Goal: Task Accomplishment & Management: Use online tool/utility

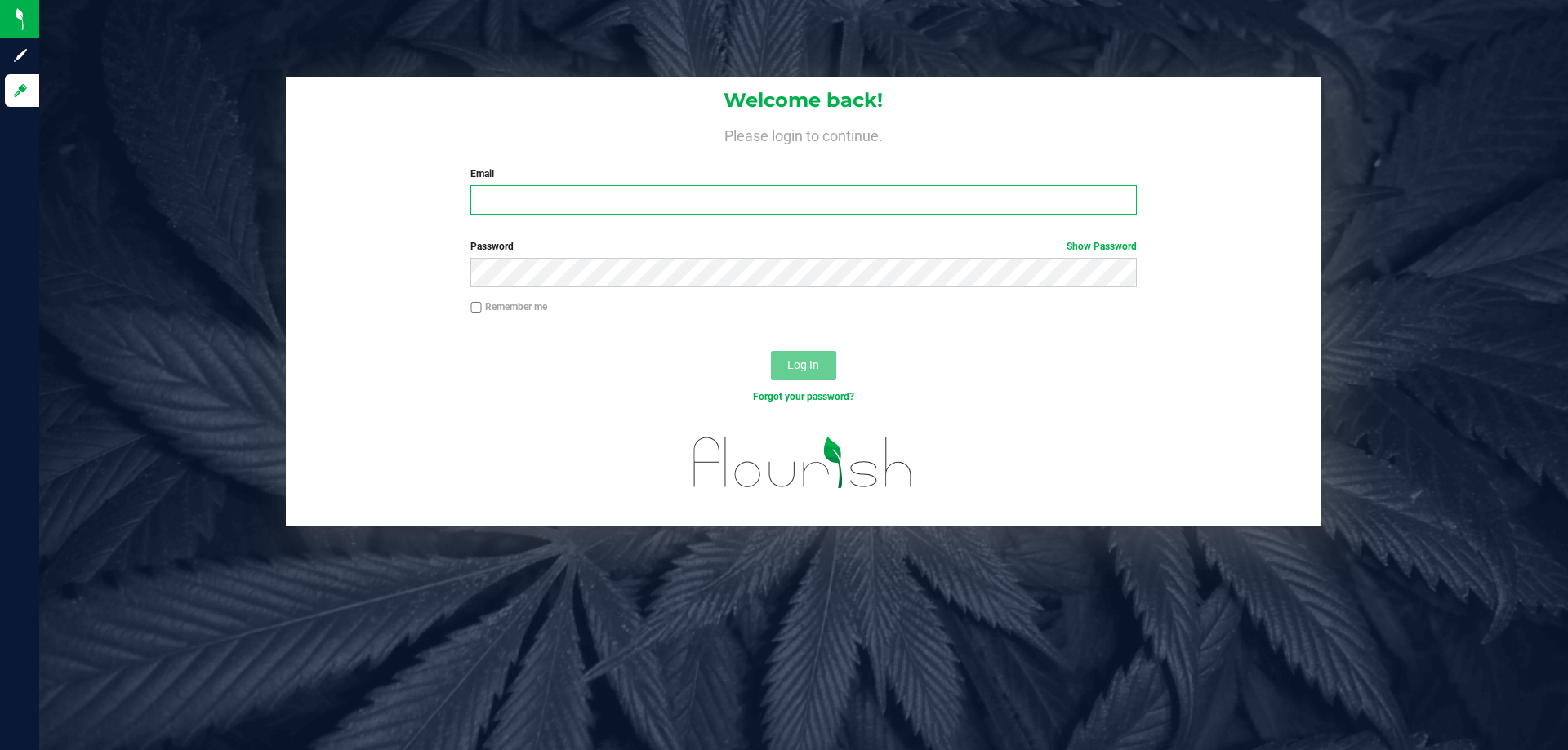
click at [678, 203] on input "Email" at bounding box center [803, 200] width 665 height 29
type input "[EMAIL_ADDRESS][DOMAIN_NAME]"
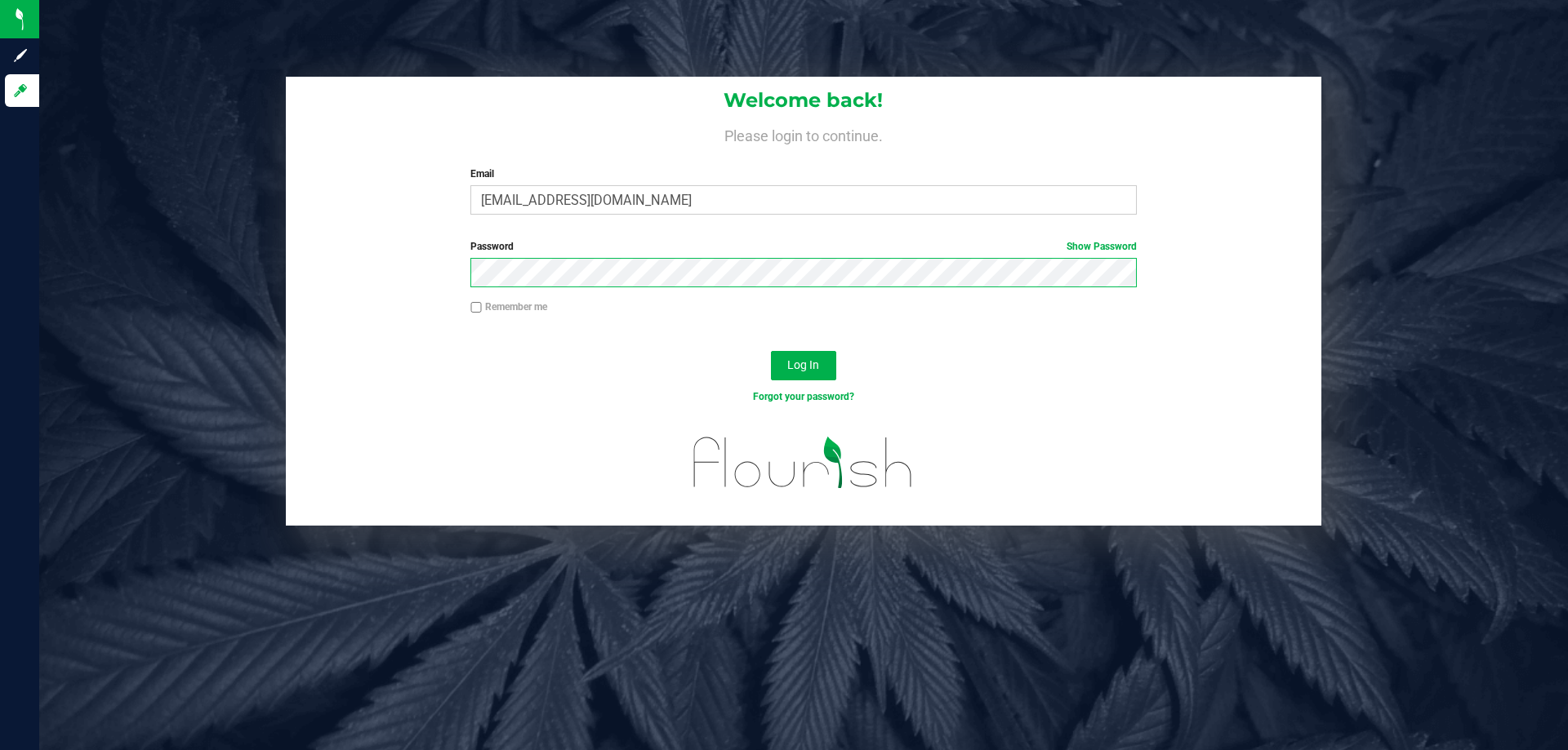
click at [771, 351] on button "Log In" at bounding box center [804, 365] width 65 height 29
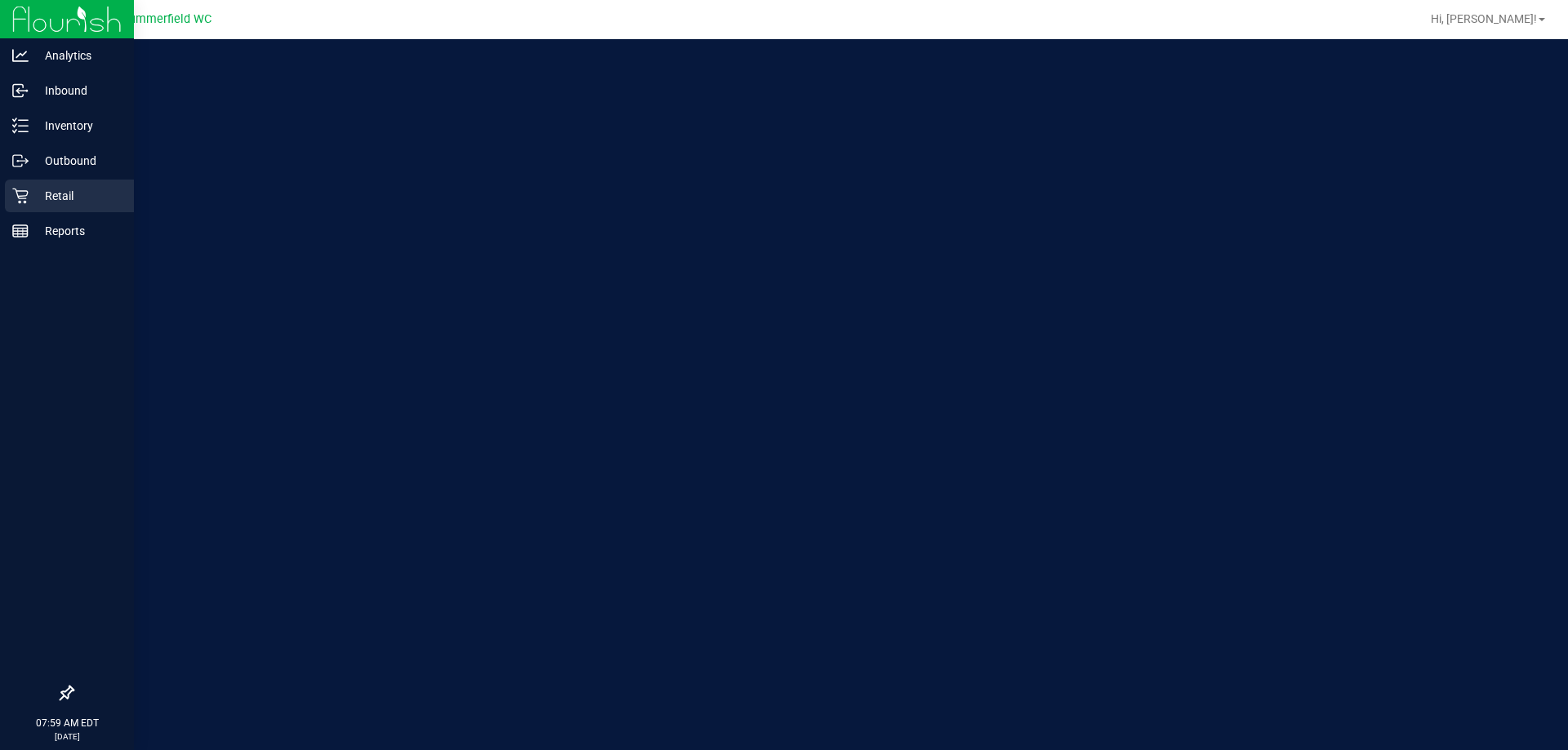
click at [68, 195] on p "Retail" at bounding box center [77, 196] width 98 height 20
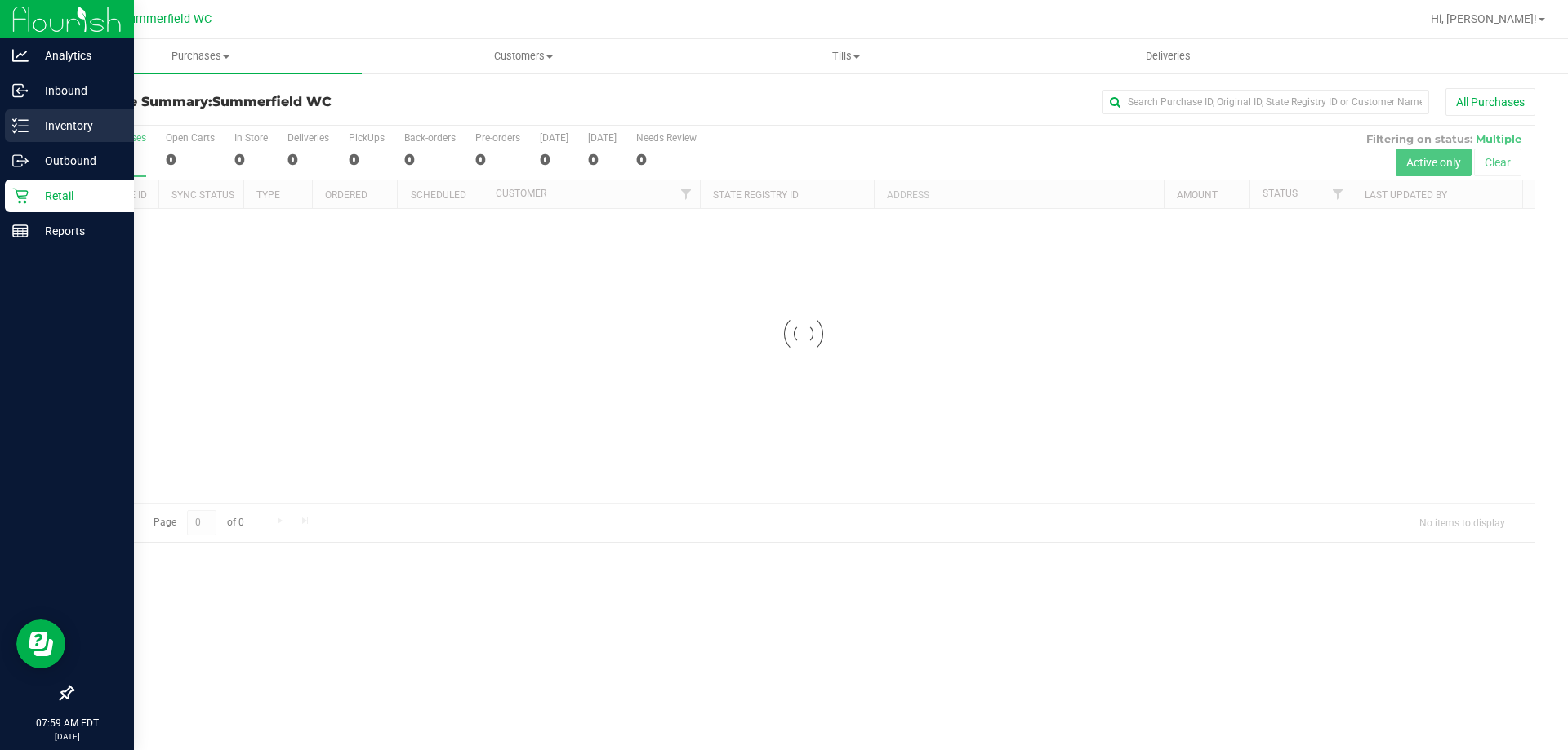
click at [65, 122] on p "Inventory" at bounding box center [77, 126] width 98 height 20
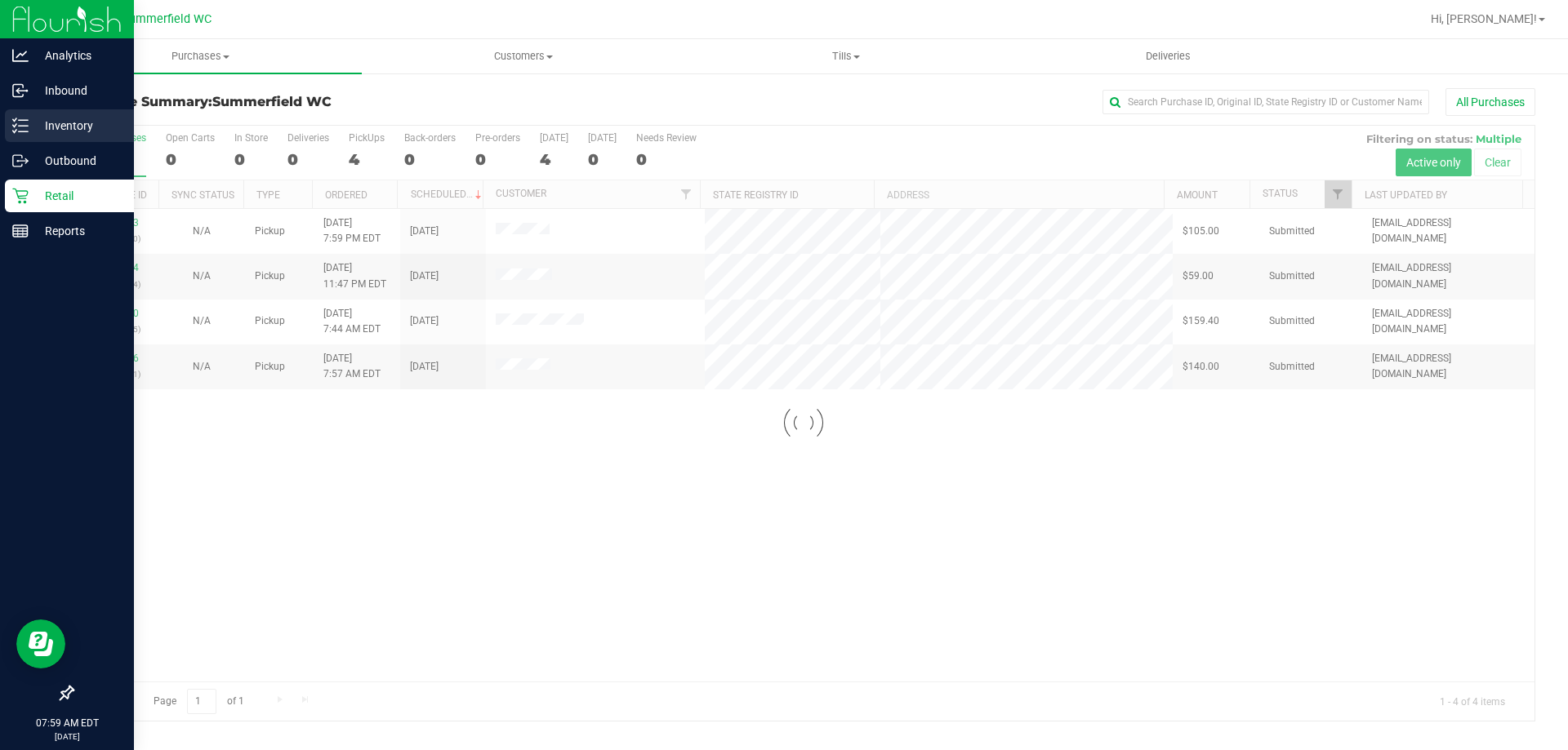
click at [65, 122] on p "Inventory" at bounding box center [77, 126] width 98 height 20
click at [72, 122] on p "Inventory" at bounding box center [77, 126] width 98 height 20
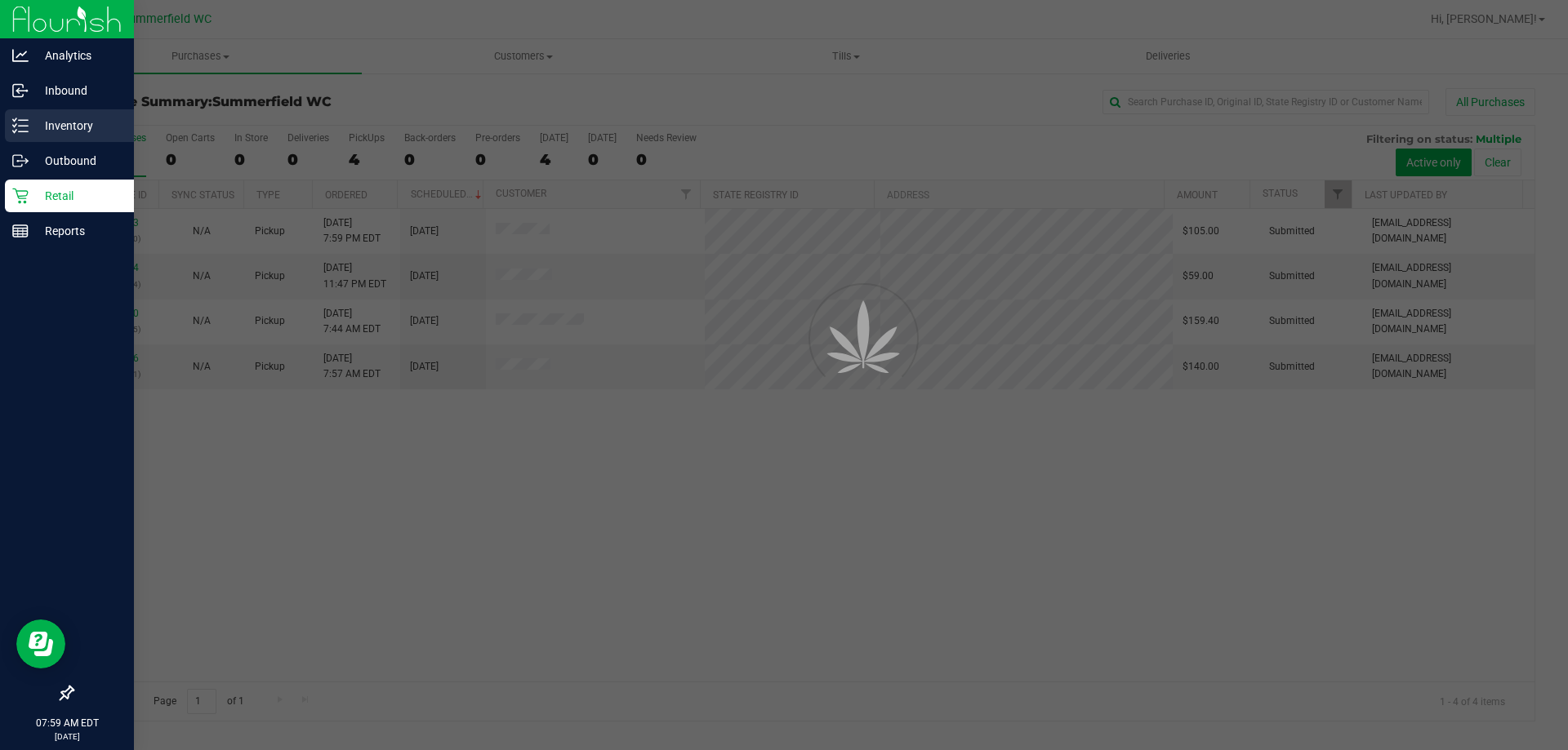
click at [74, 122] on p "Inventory" at bounding box center [77, 126] width 98 height 20
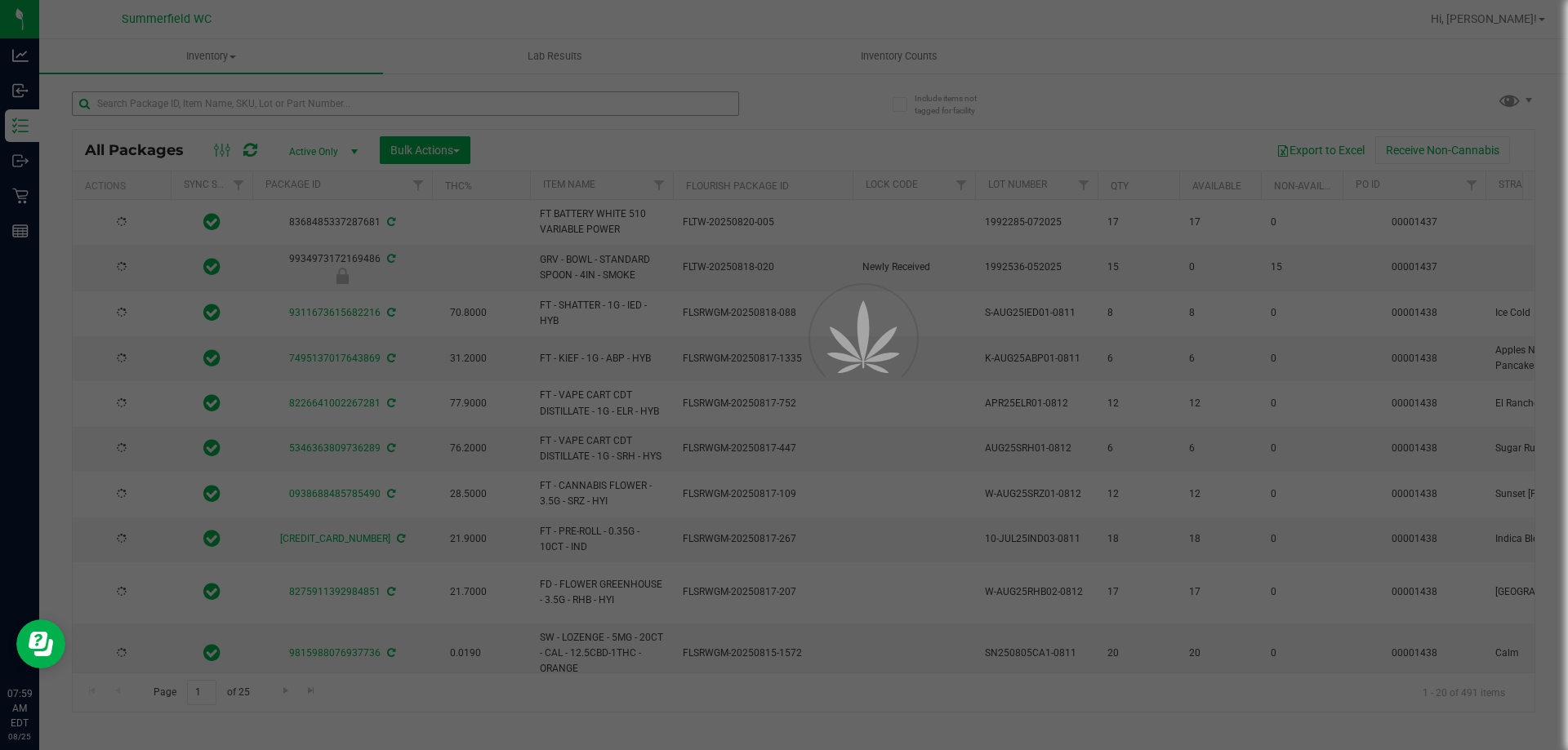
click at [194, 107] on div at bounding box center [784, 375] width 1568 height 750
type input "[DATE]"
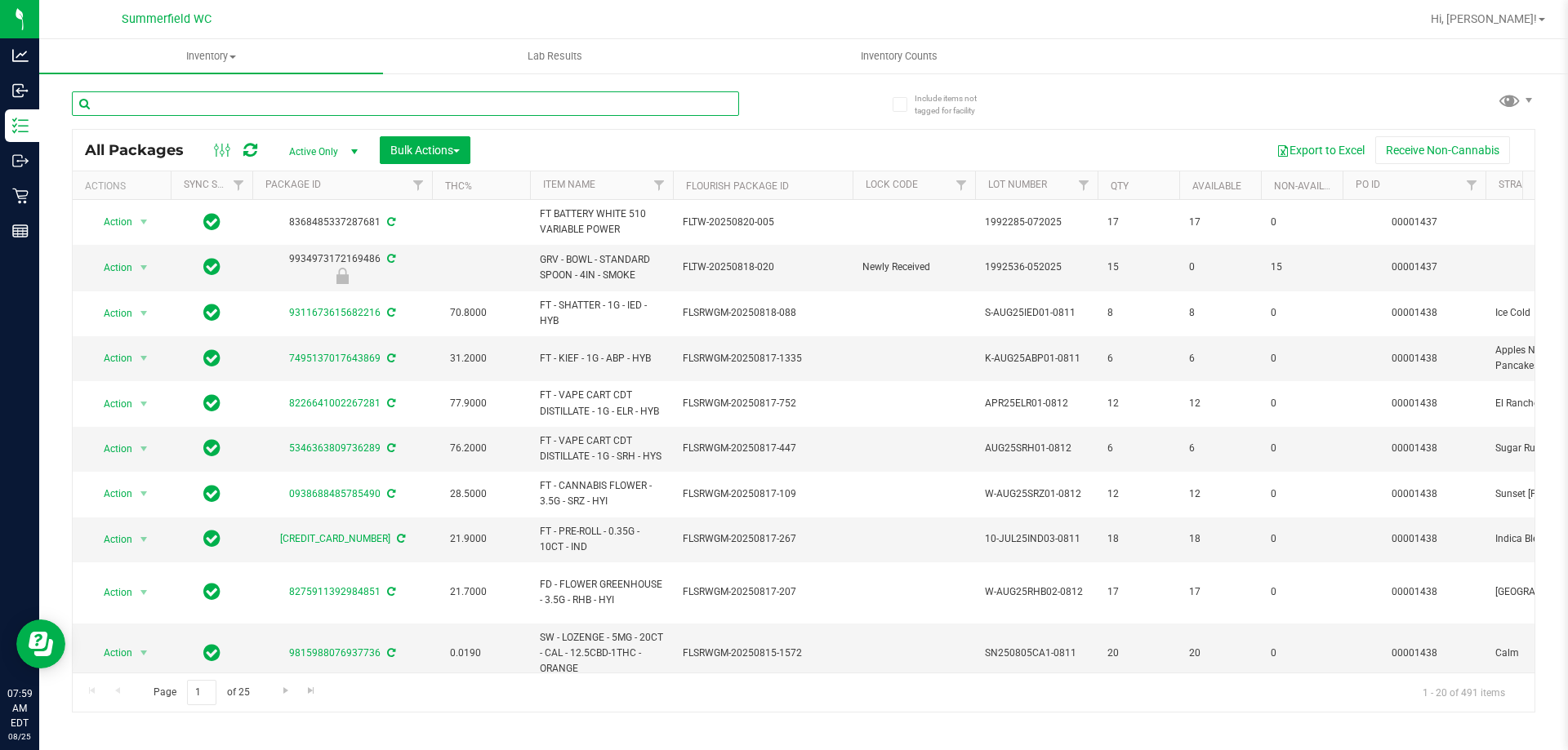
click at [194, 107] on input "text" at bounding box center [405, 103] width 667 height 24
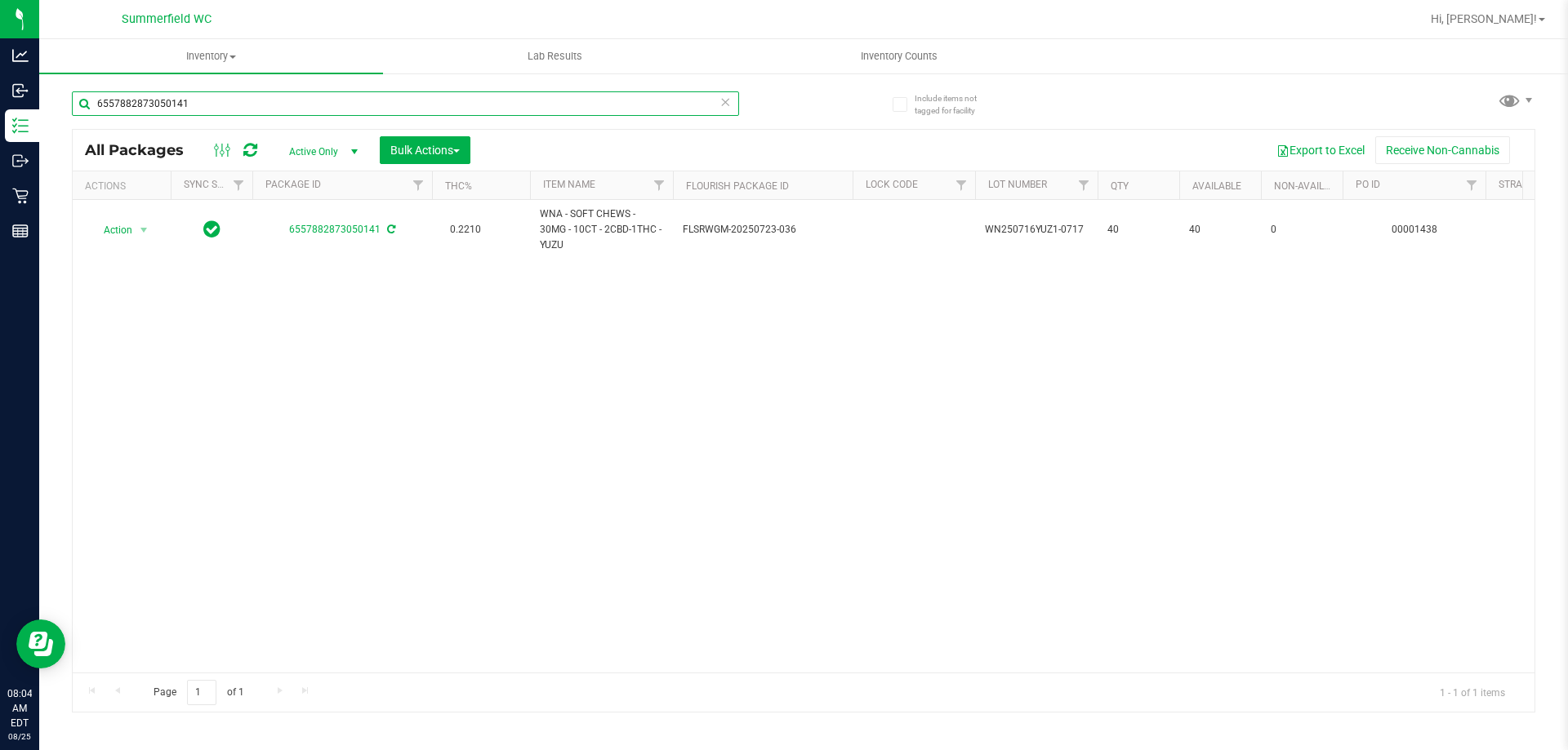
type input "6557882873050141"
drag, startPoint x: 538, startPoint y: 491, endPoint x: 236, endPoint y: 27, distance: 553.6
click at [539, 489] on div "Action Action Adjust qty Create package Edit attributes Global inventory Locate…" at bounding box center [804, 436] width 1462 height 473
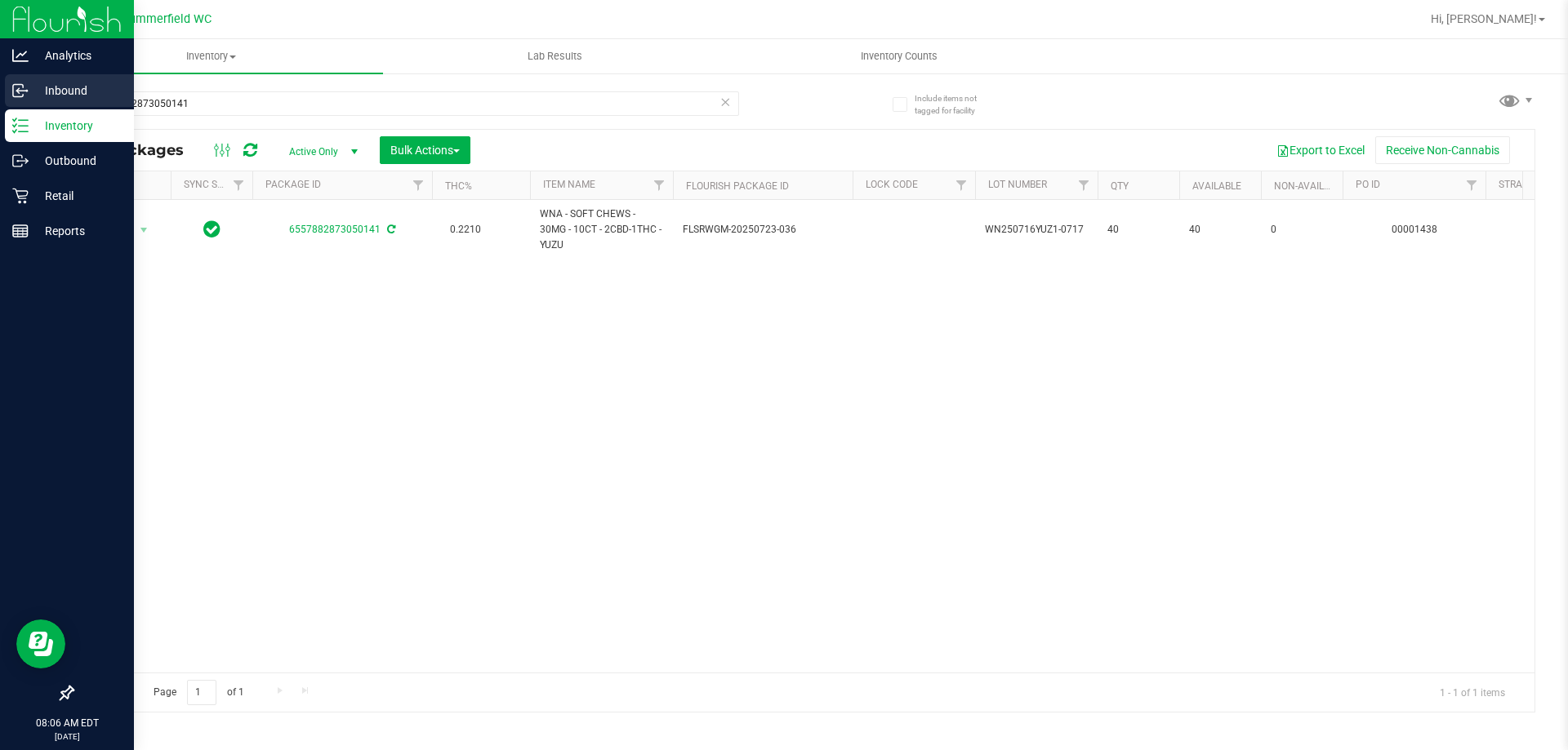
click at [32, 97] on p "Inbound" at bounding box center [77, 91] width 98 height 20
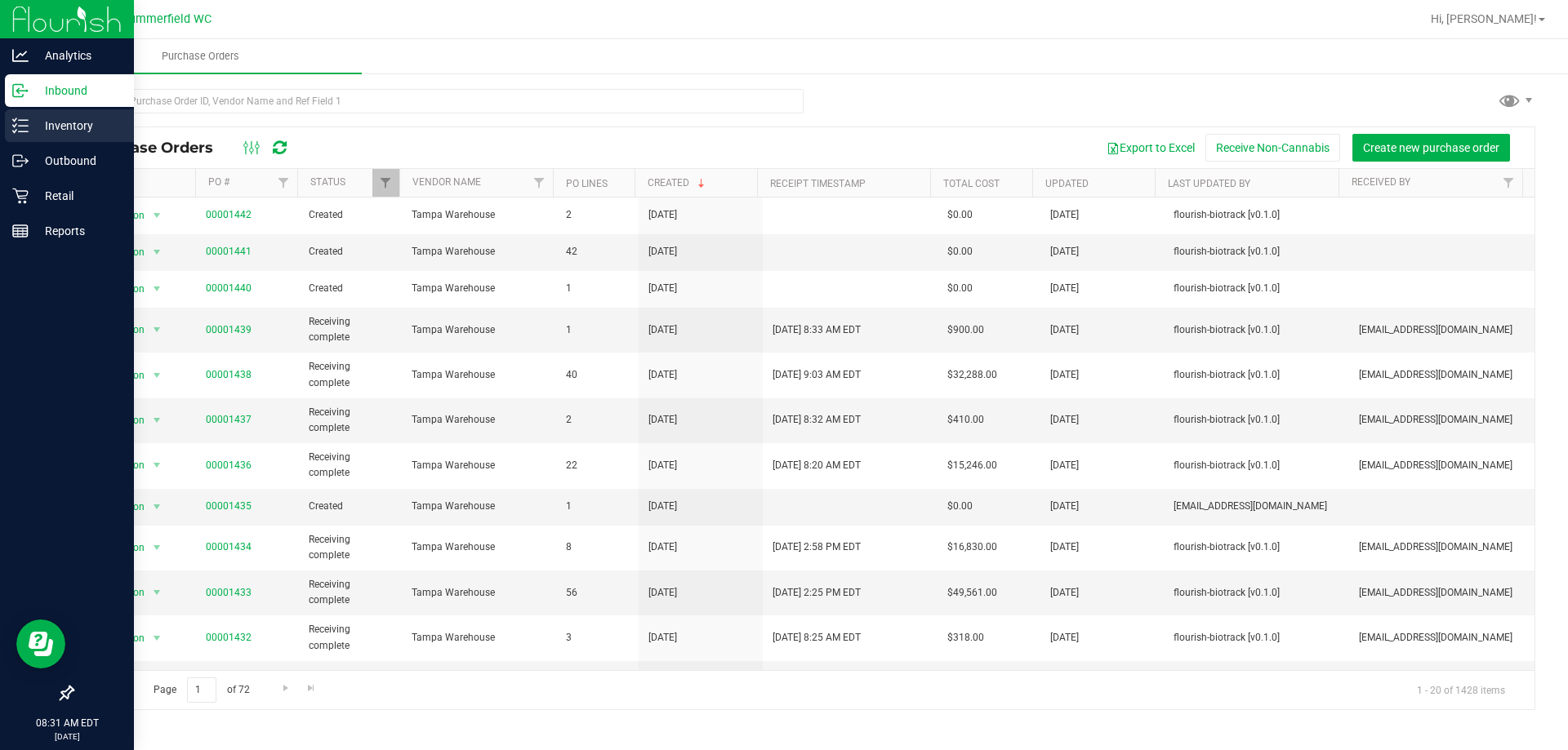
click at [76, 133] on p "Inventory" at bounding box center [77, 126] width 98 height 20
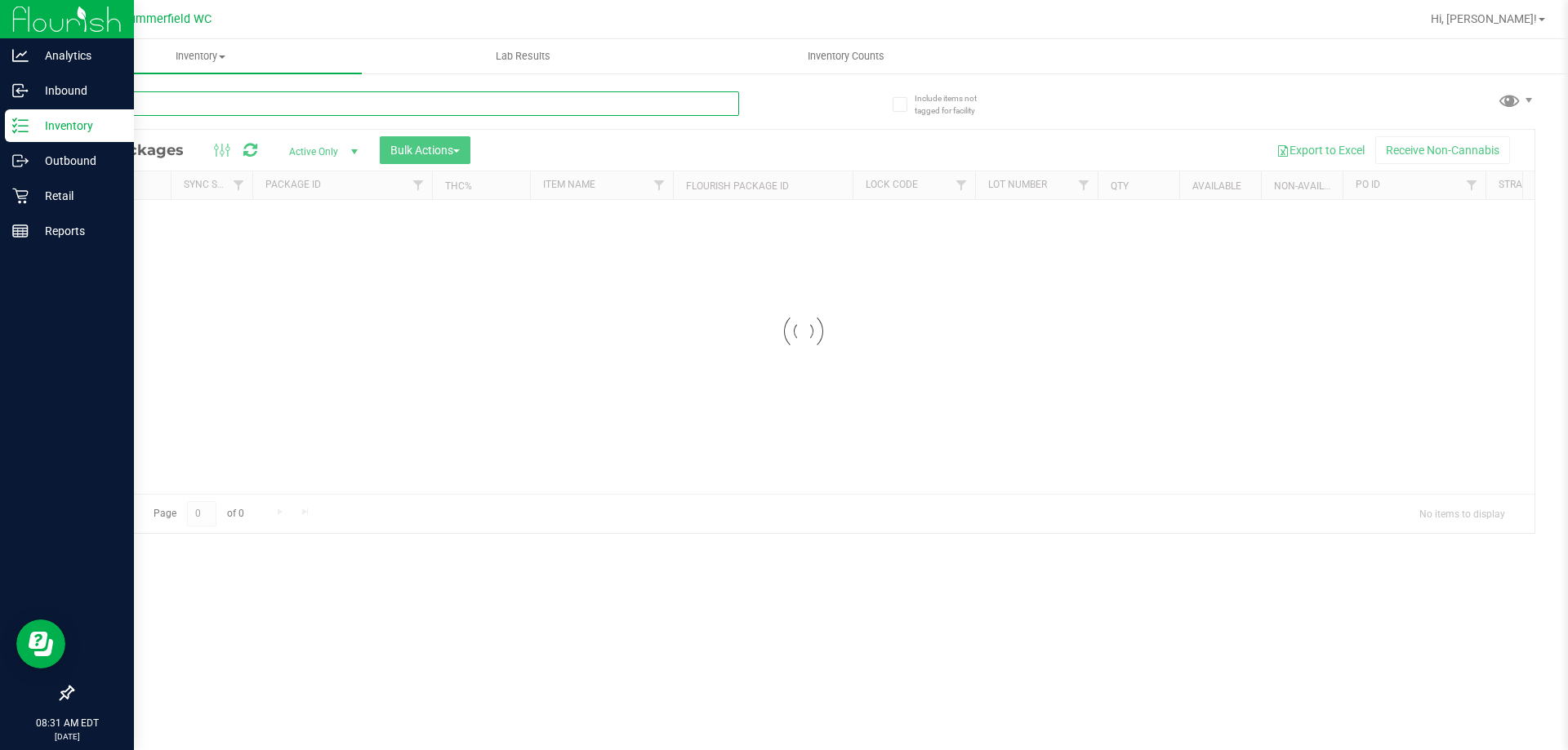
click at [236, 105] on input "text" at bounding box center [405, 103] width 667 height 24
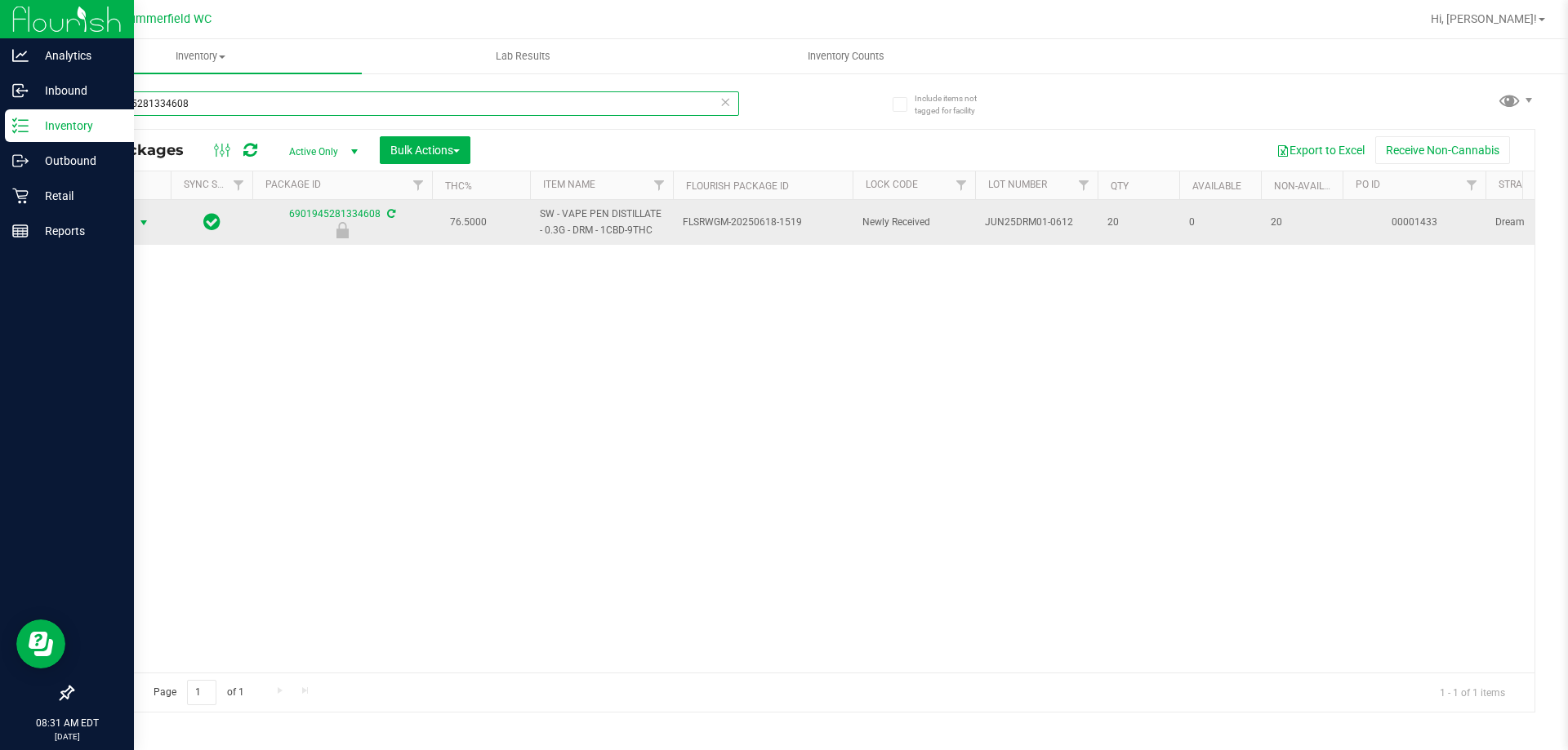
type input "6901945281334608"
click at [138, 226] on span "select" at bounding box center [144, 223] width 13 height 13
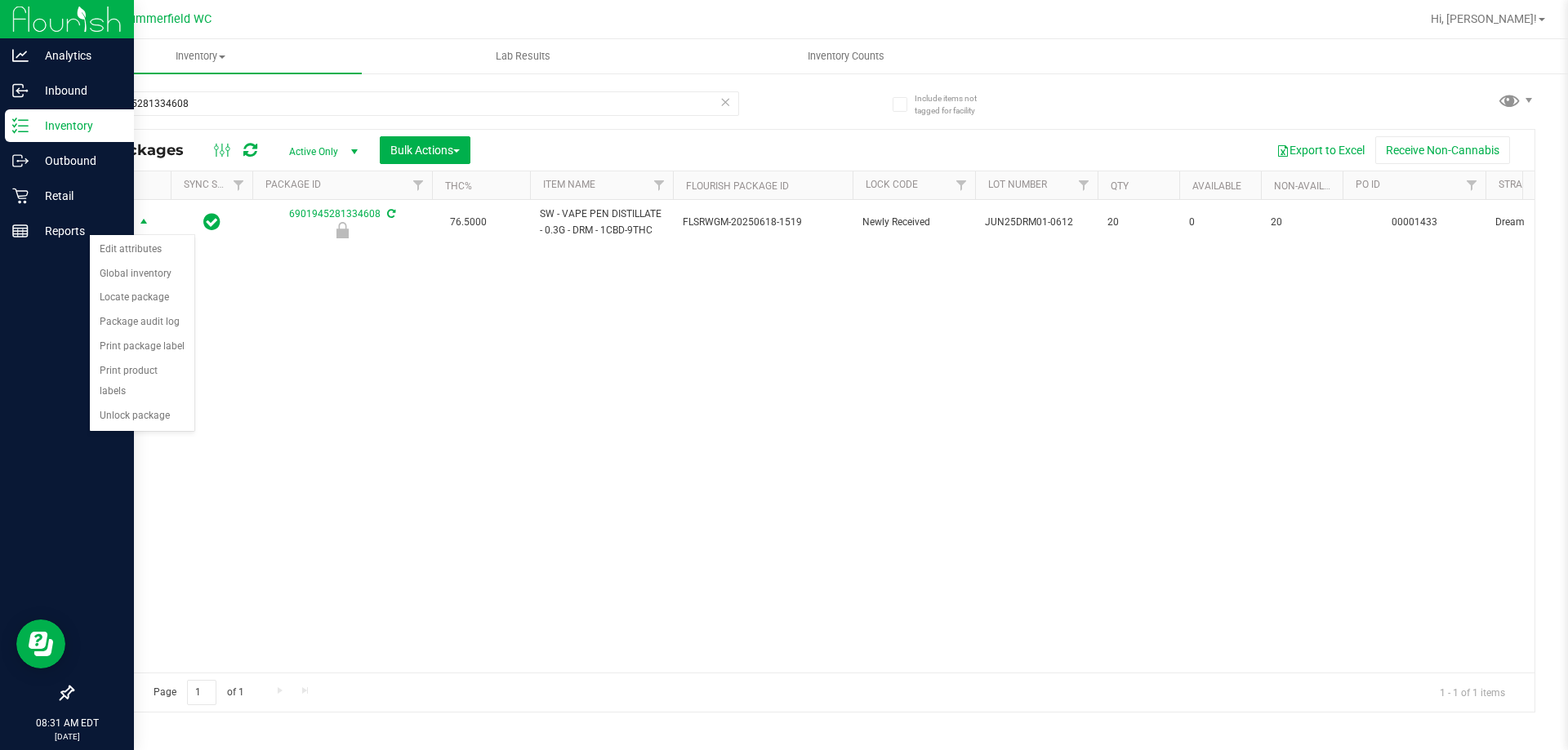
click at [164, 408] on div "Action Edit attributes Global inventory Locate package Package audit log Print …" at bounding box center [142, 334] width 107 height 198
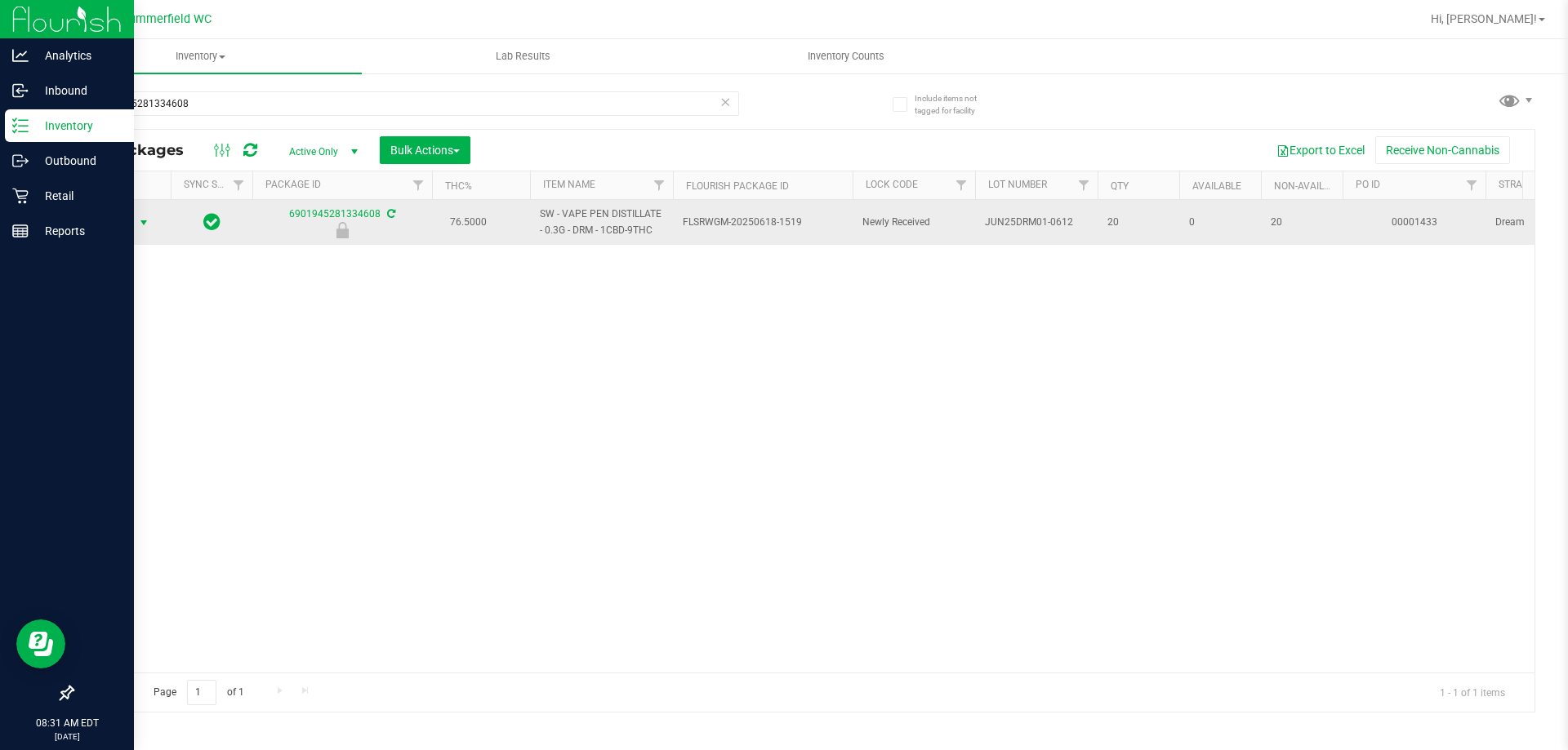
click at [140, 226] on span "select" at bounding box center [144, 223] width 13 height 13
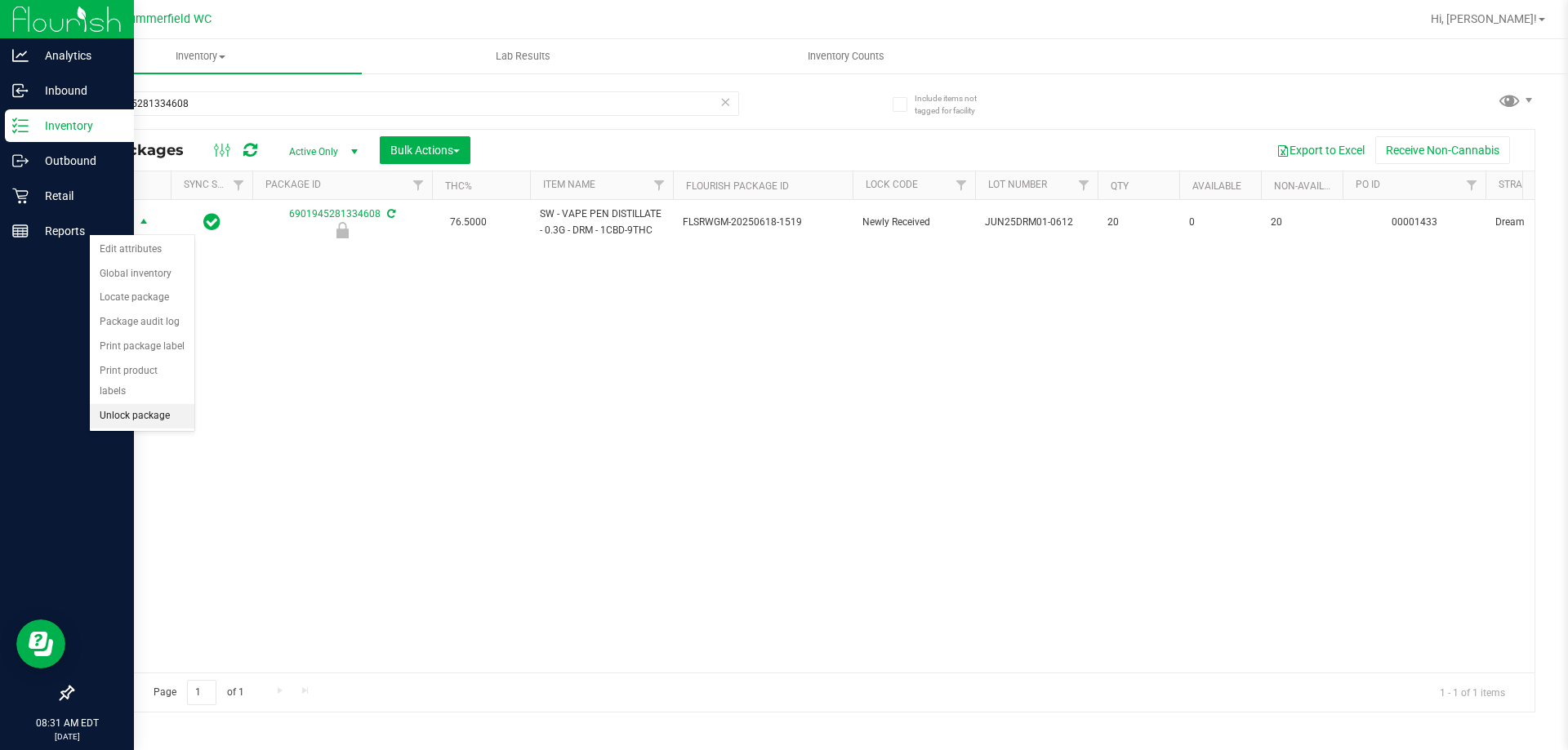
click at [147, 405] on li "Unlock package" at bounding box center [142, 416] width 105 height 24
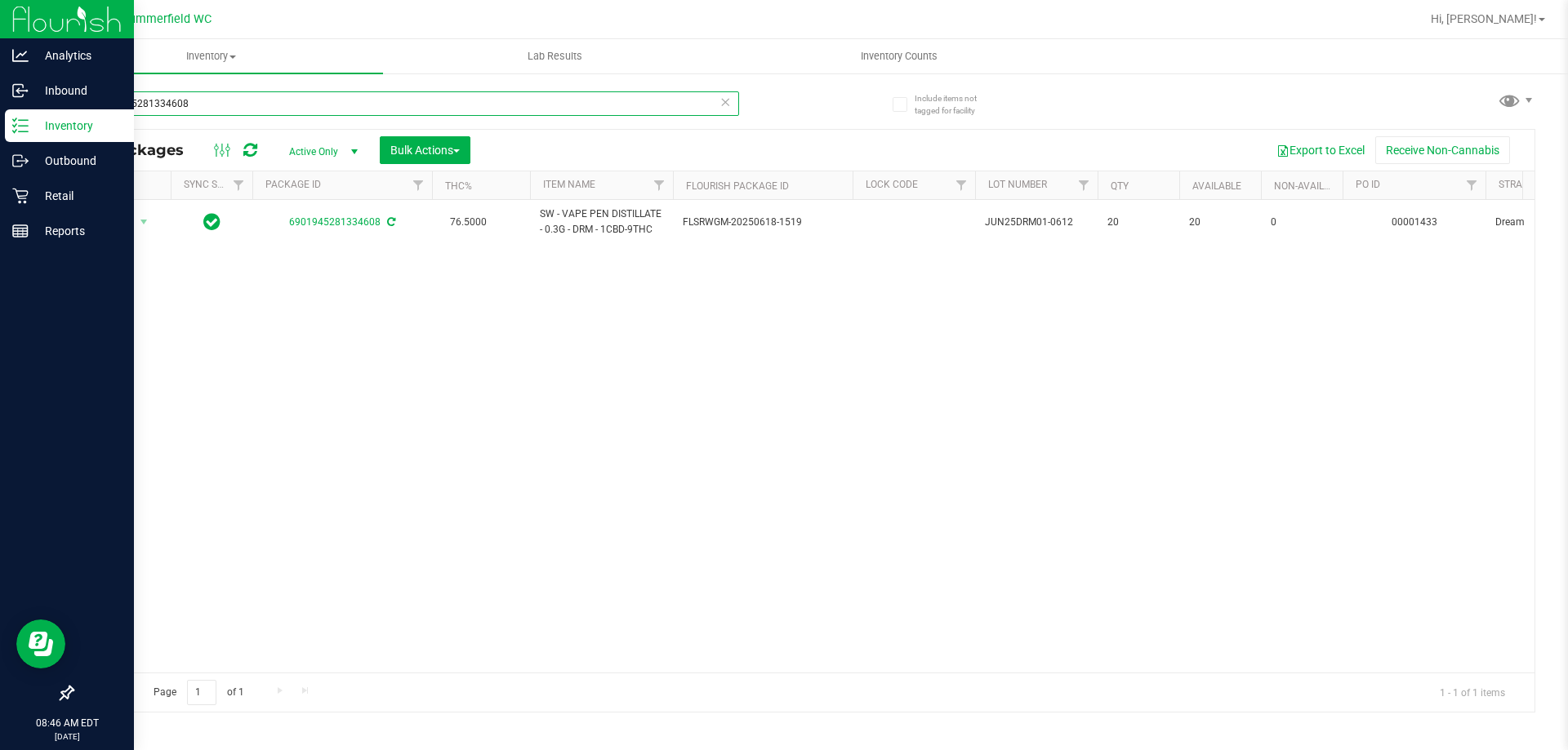
click at [212, 108] on input "6901945281334608" at bounding box center [405, 103] width 667 height 24
type input "6"
type input "abp"
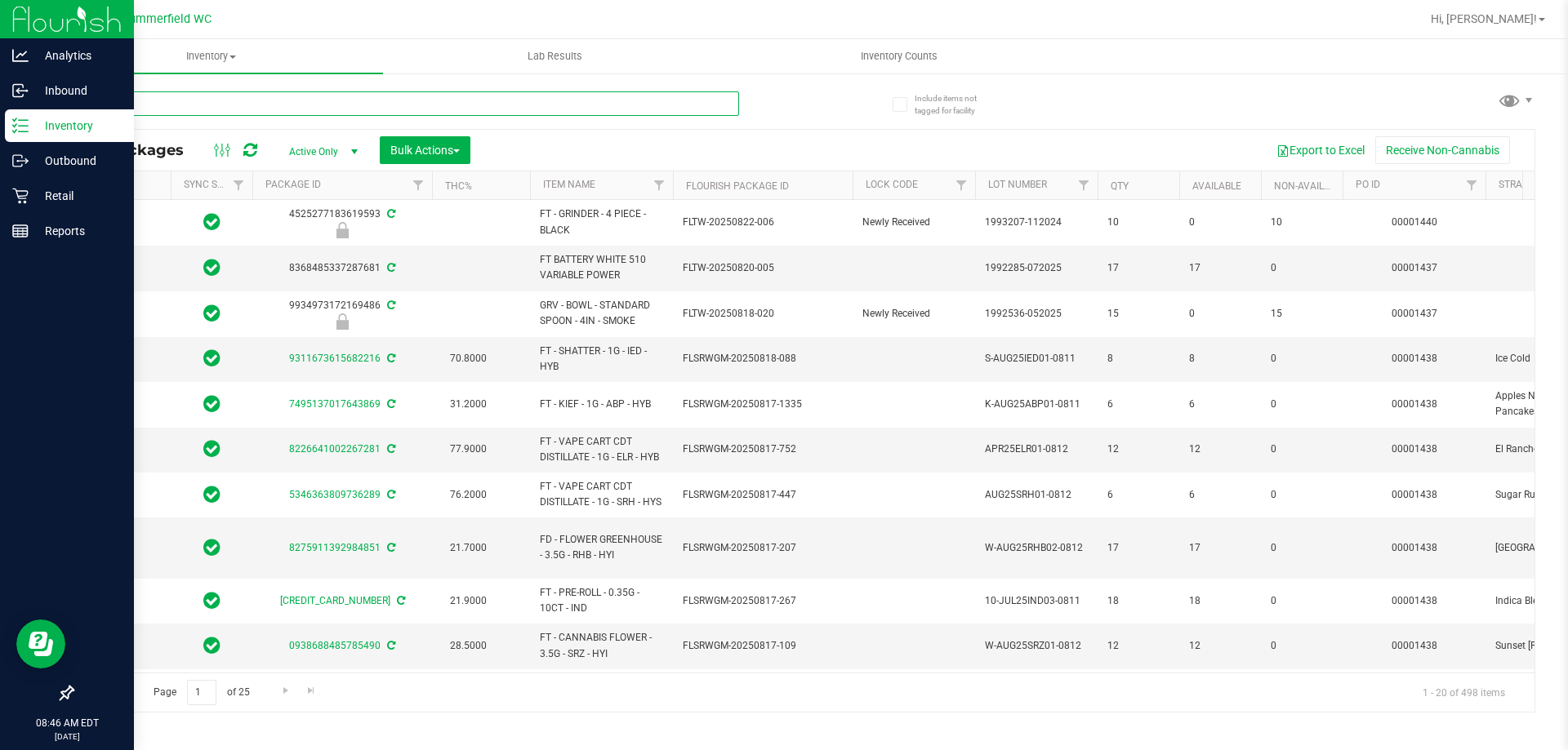
type input "[DATE]"
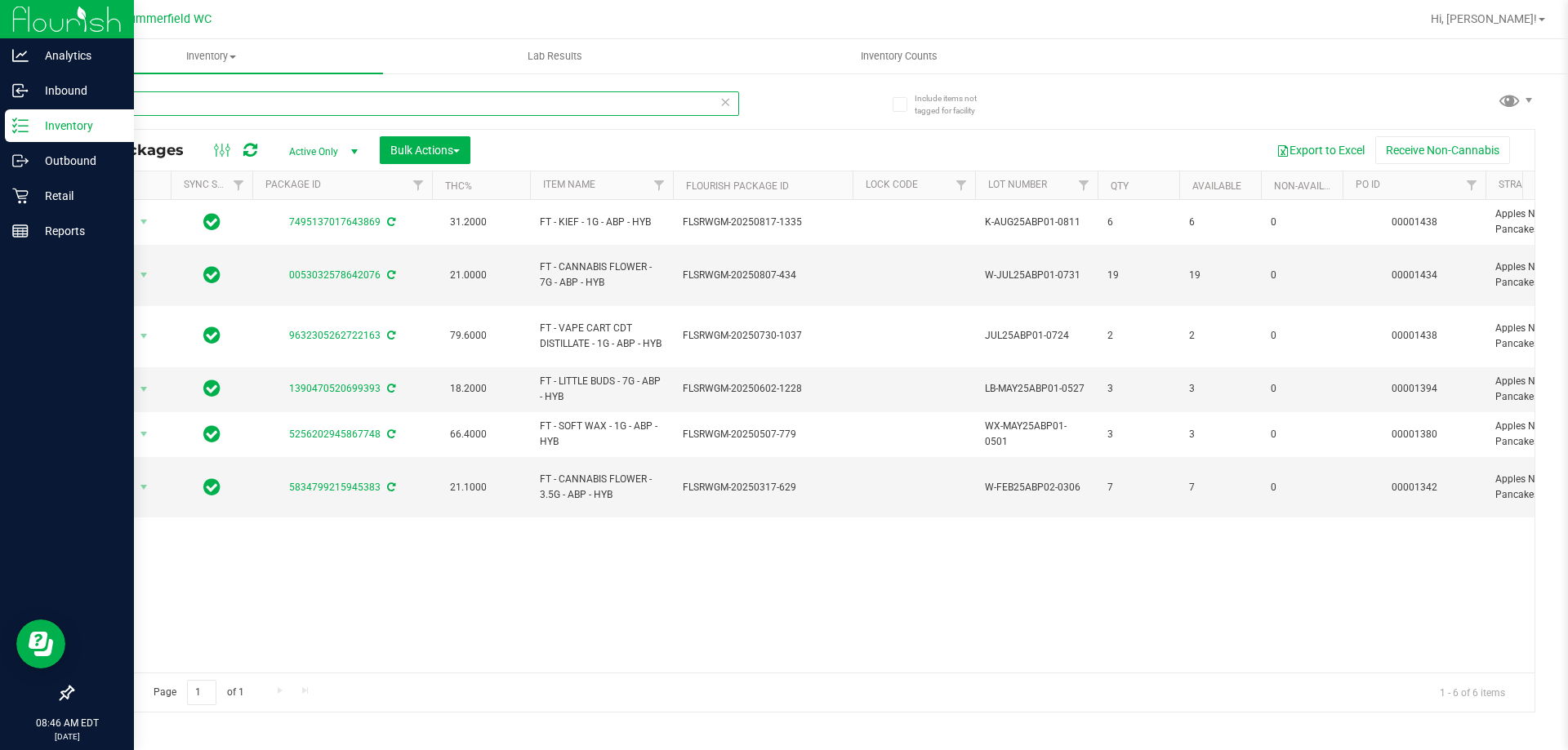
type input "a"
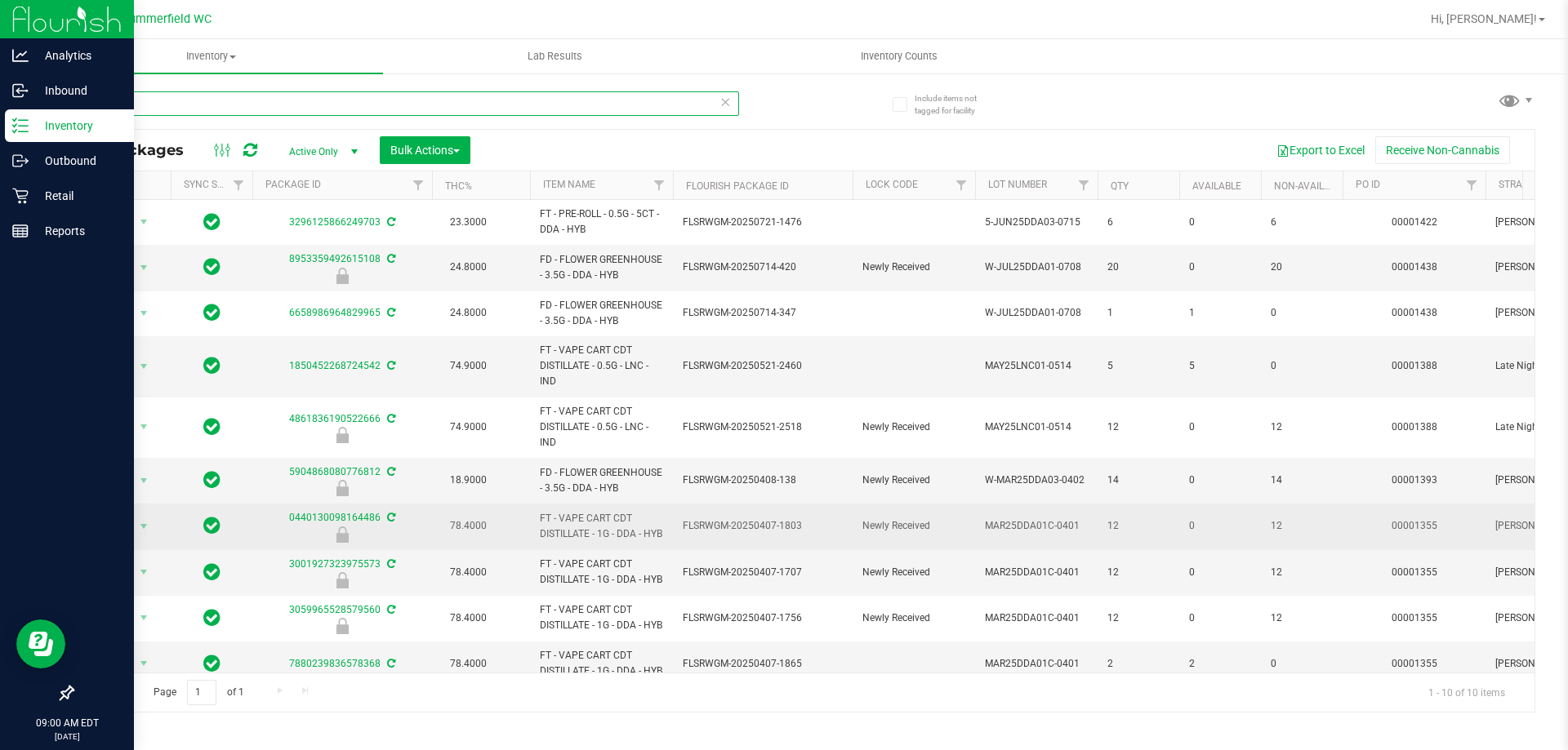
type input "d"
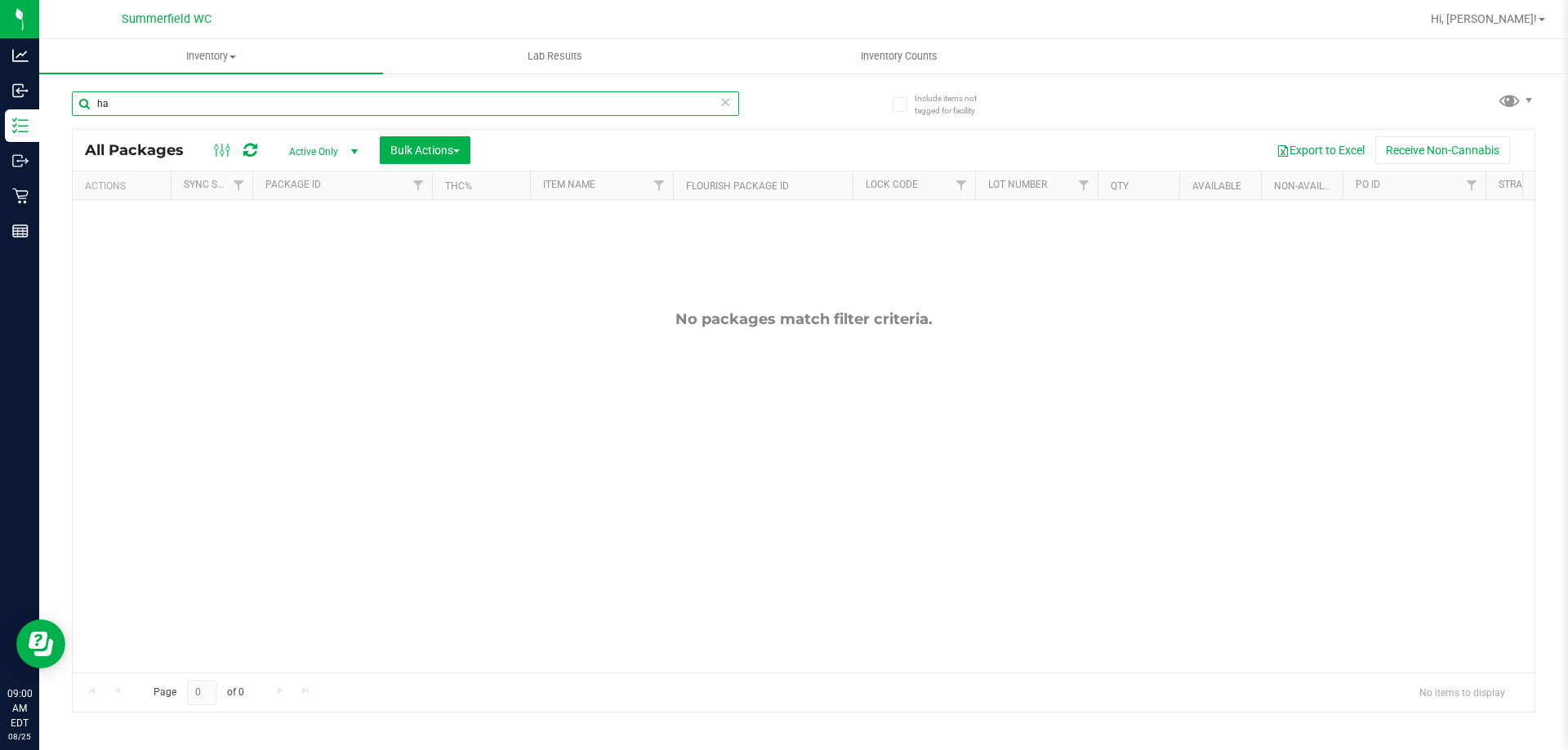
type input "h"
type input "2794001529728104"
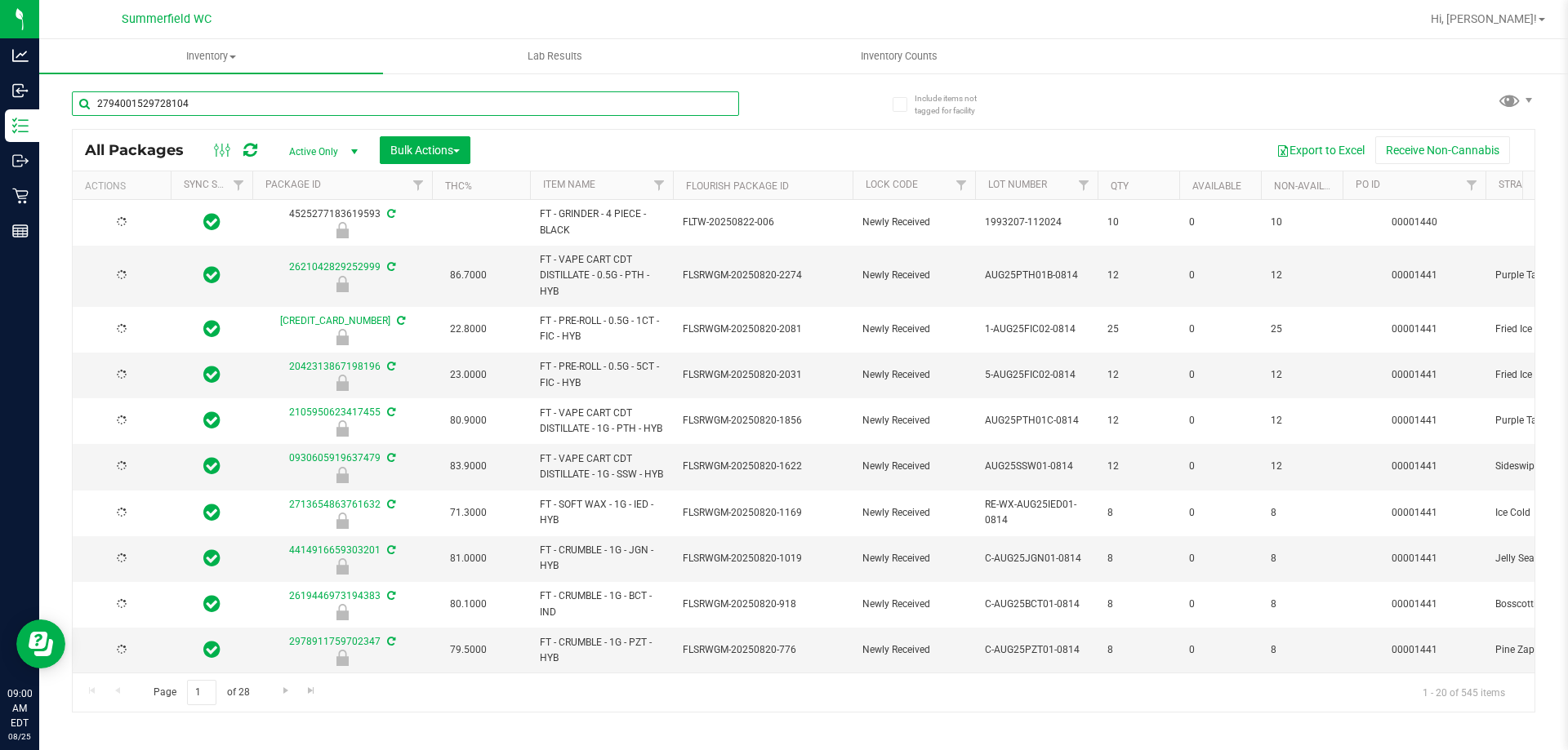
type input "[DATE]"
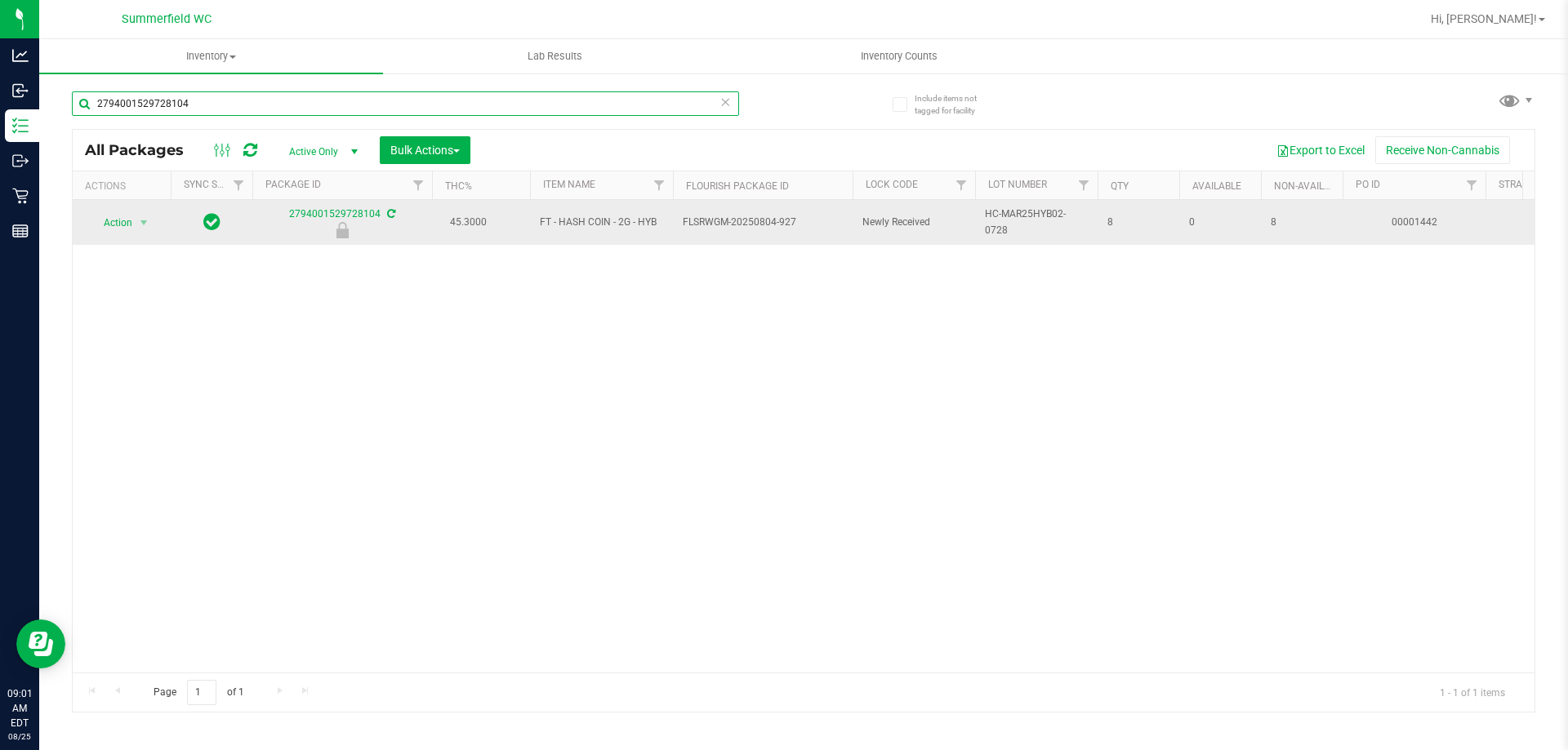
type input "2794001529728104"
drag, startPoint x: 113, startPoint y: 207, endPoint x: 113, endPoint y: 222, distance: 15.0
click at [113, 211] on td "Action Action Edit attributes Global inventory Locate package Package audit log…" at bounding box center [122, 222] width 98 height 45
click at [113, 222] on span "Action" at bounding box center [111, 222] width 44 height 22
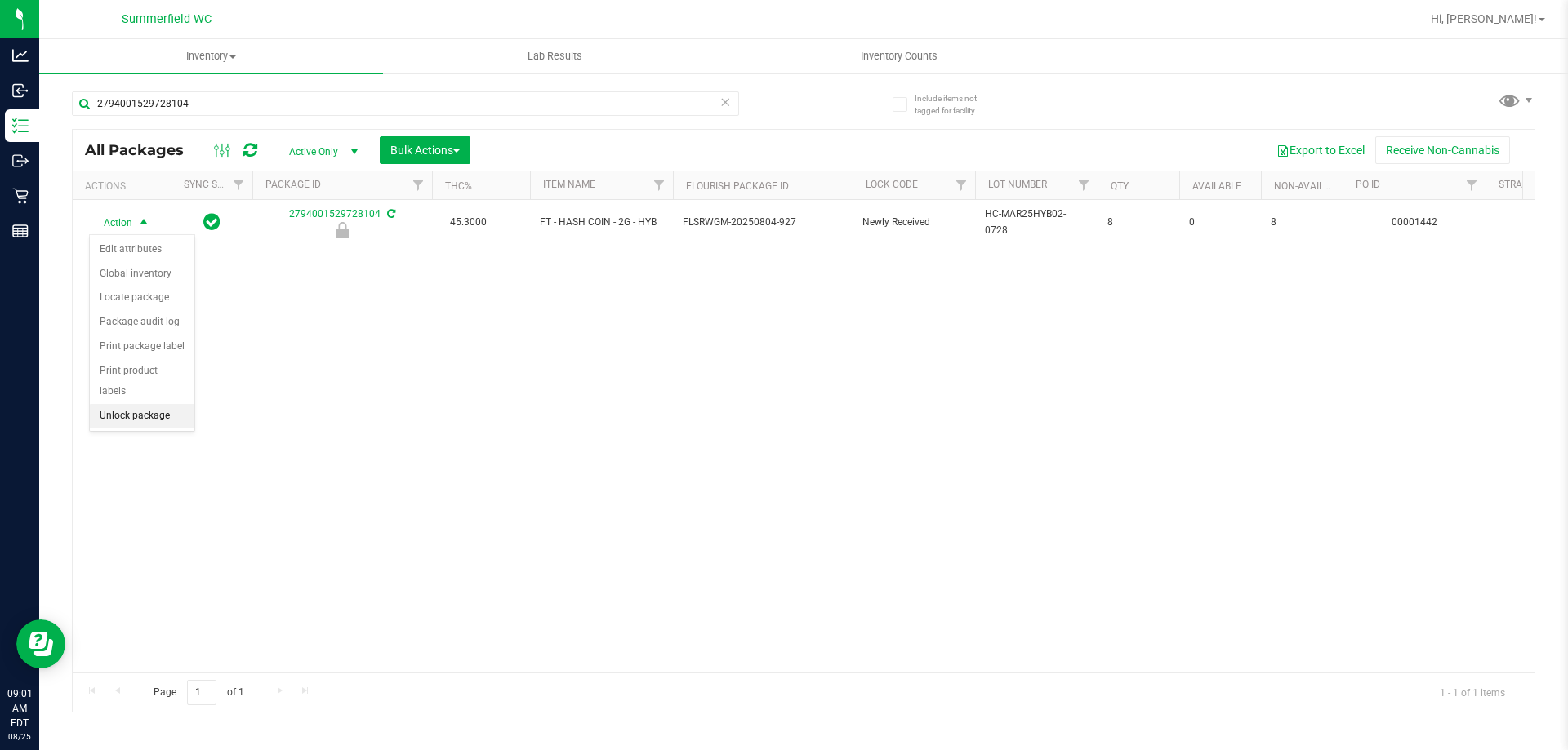
drag, startPoint x: 132, startPoint y: 393, endPoint x: 128, endPoint y: 373, distance: 20.4
click at [132, 405] on li "Unlock package" at bounding box center [142, 416] width 105 height 24
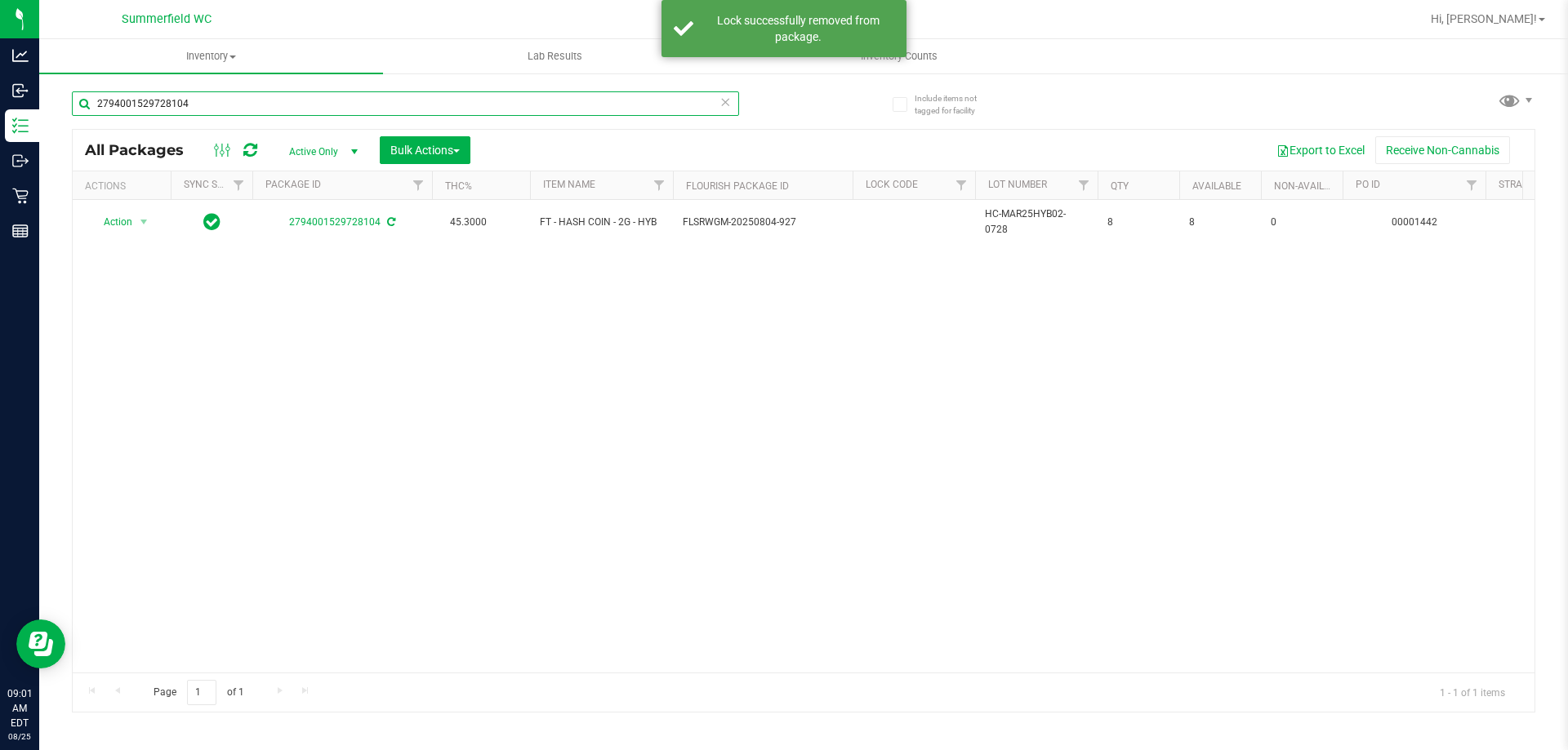
click at [287, 99] on input "2794001529728104" at bounding box center [405, 103] width 667 height 24
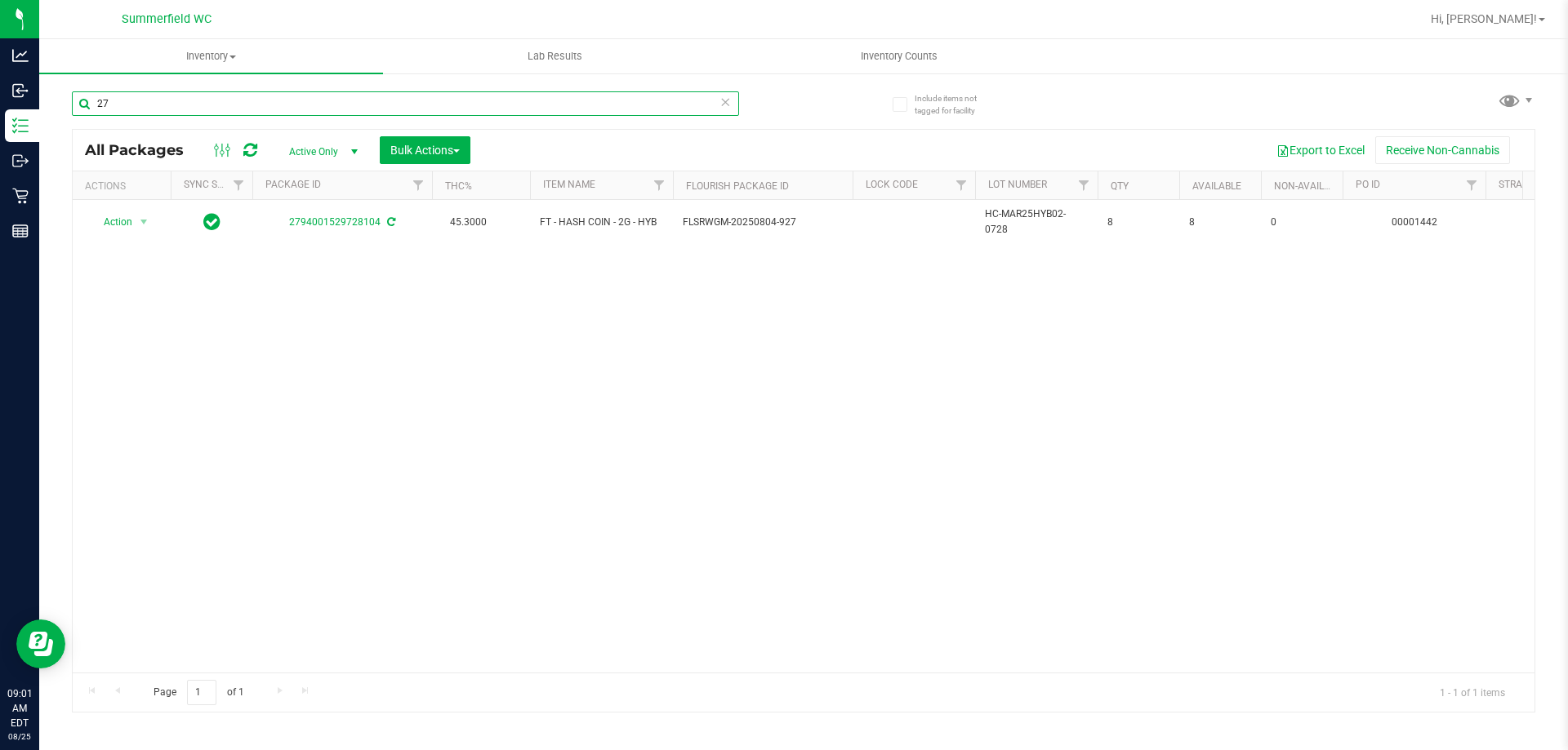
type input "2"
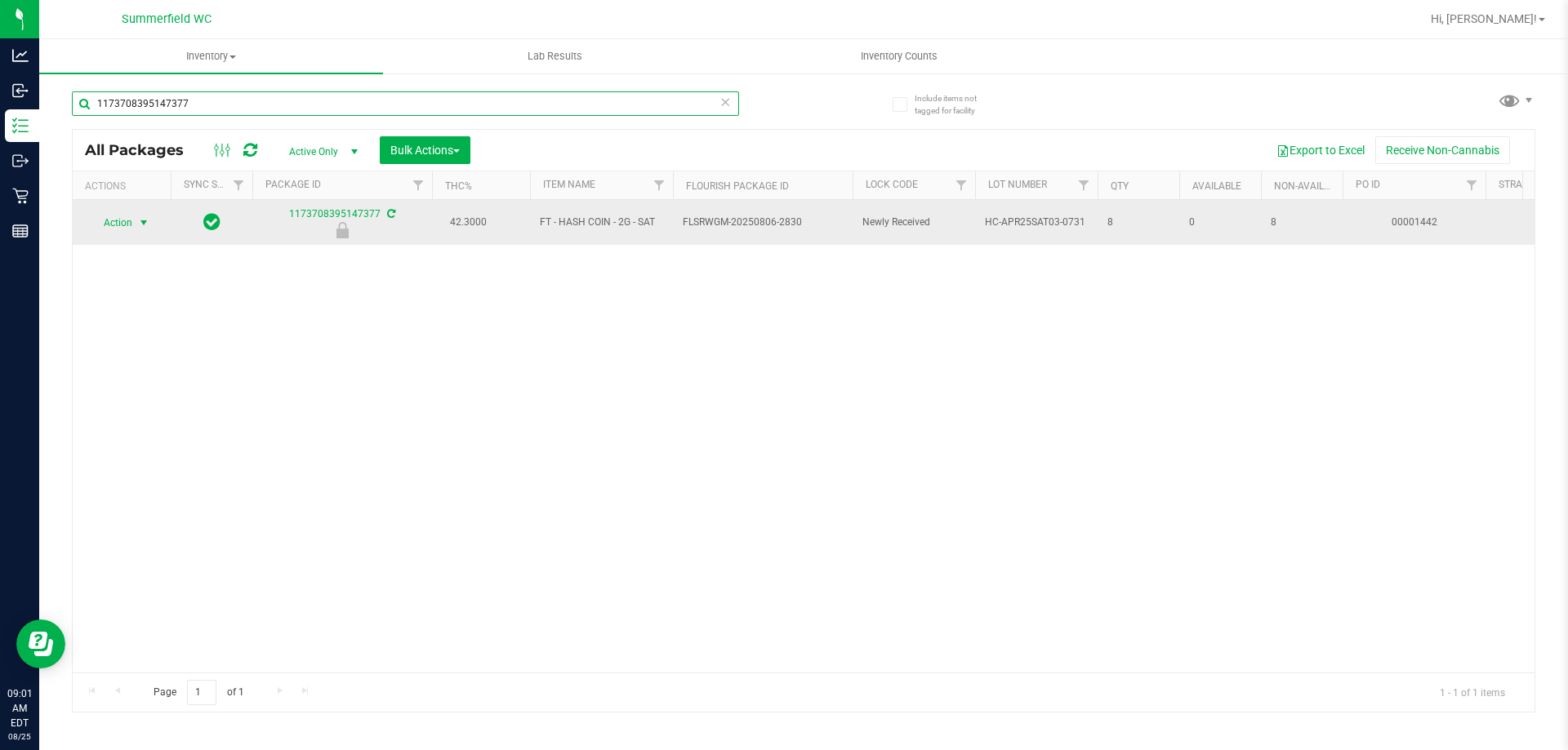
type input "1173708395147377"
click at [119, 218] on span "Action" at bounding box center [111, 222] width 44 height 22
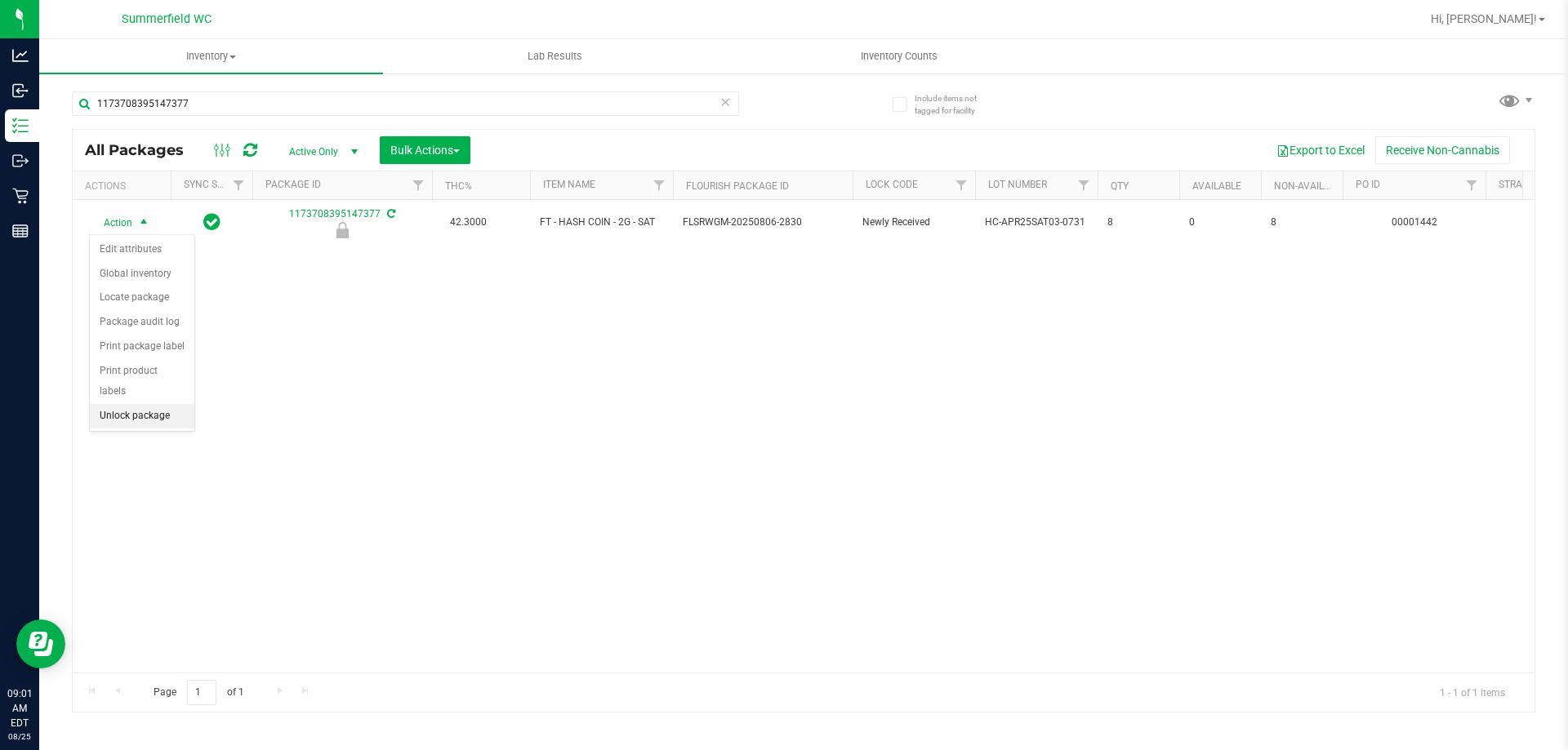
click at [125, 405] on li "Unlock package" at bounding box center [142, 416] width 105 height 24
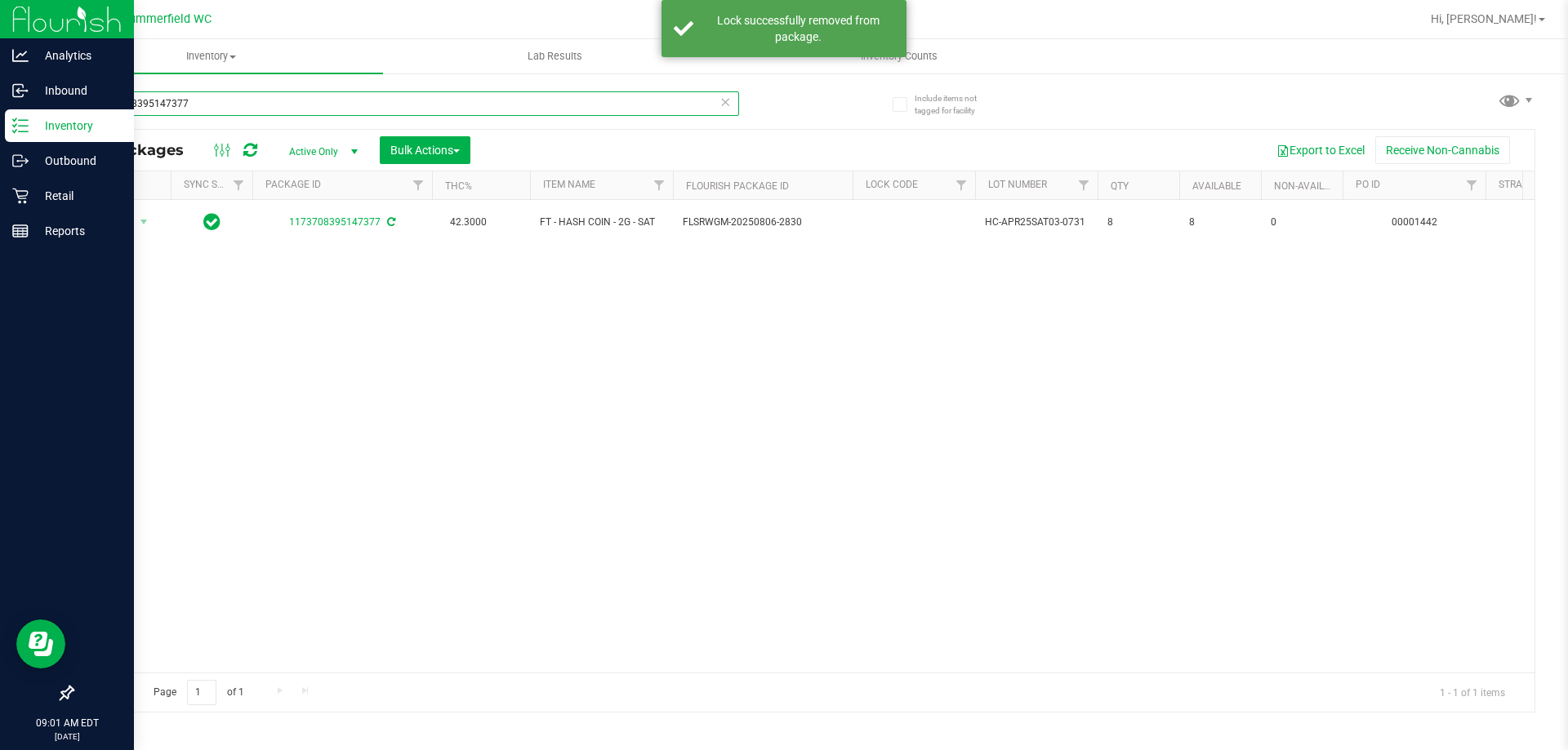
drag, startPoint x: 204, startPoint y: 99, endPoint x: 0, endPoint y: 134, distance: 207.0
click at [0, 134] on div "Analytics Inbound Inventory Outbound Retail Reports 09:01 AM EDT [DATE] 08/25 […" at bounding box center [784, 375] width 1568 height 750
type input "2091487170868024"
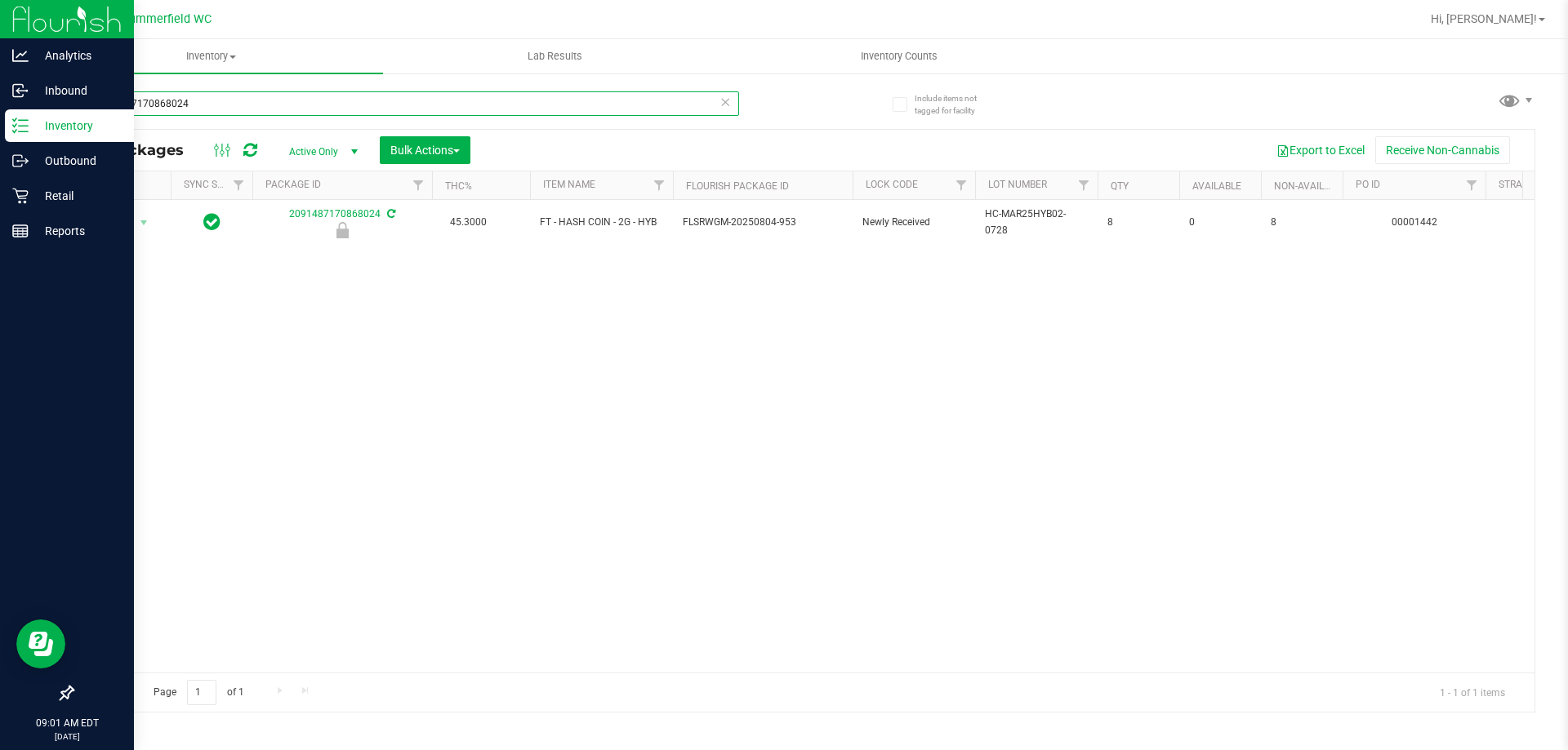
drag, startPoint x: 194, startPoint y: 102, endPoint x: 0, endPoint y: 116, distance: 194.5
click at [3, 126] on div "Analytics Inbound Inventory Outbound Retail Reports 09:01 AM EDT [DATE] 08/25 […" at bounding box center [784, 375] width 1568 height 750
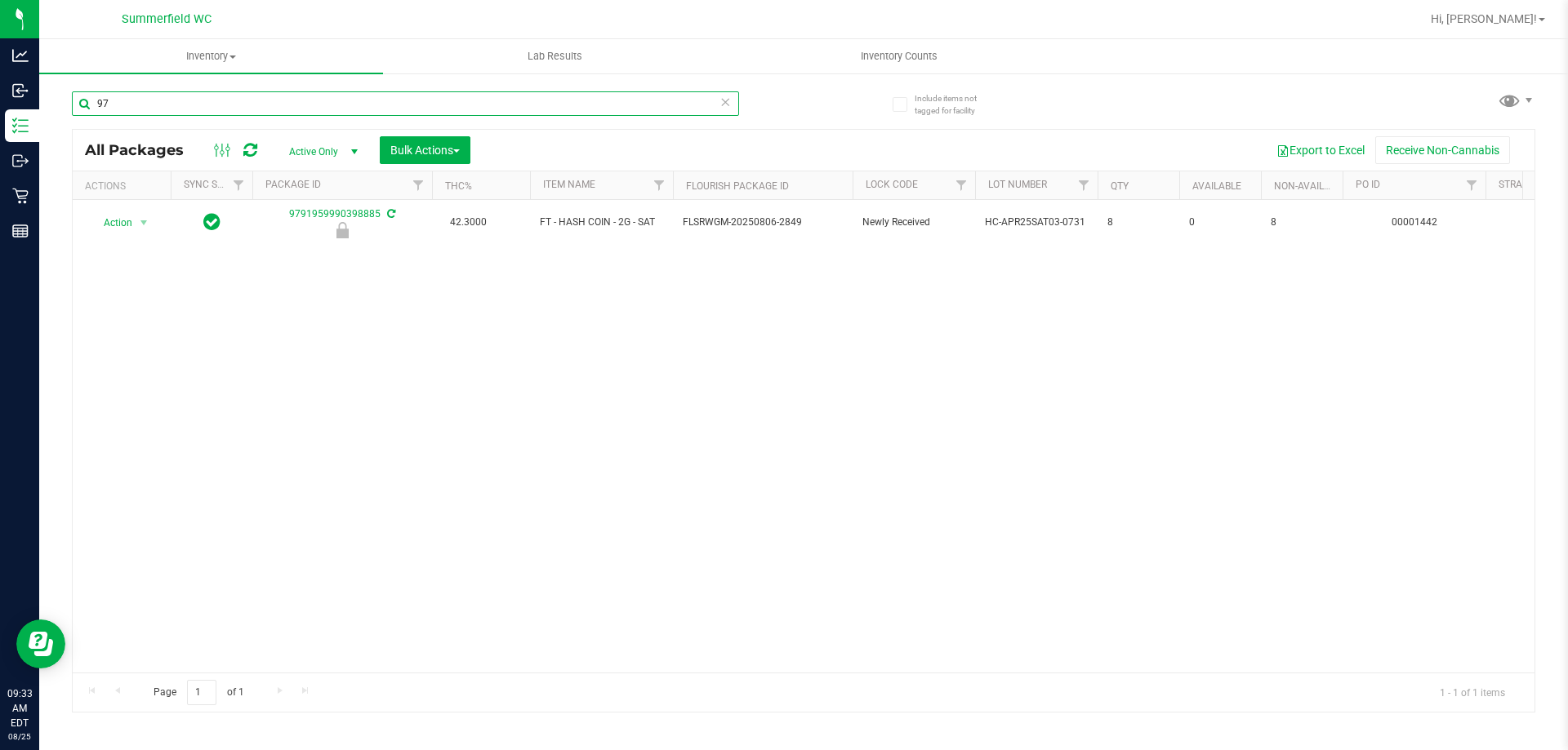
type input "9"
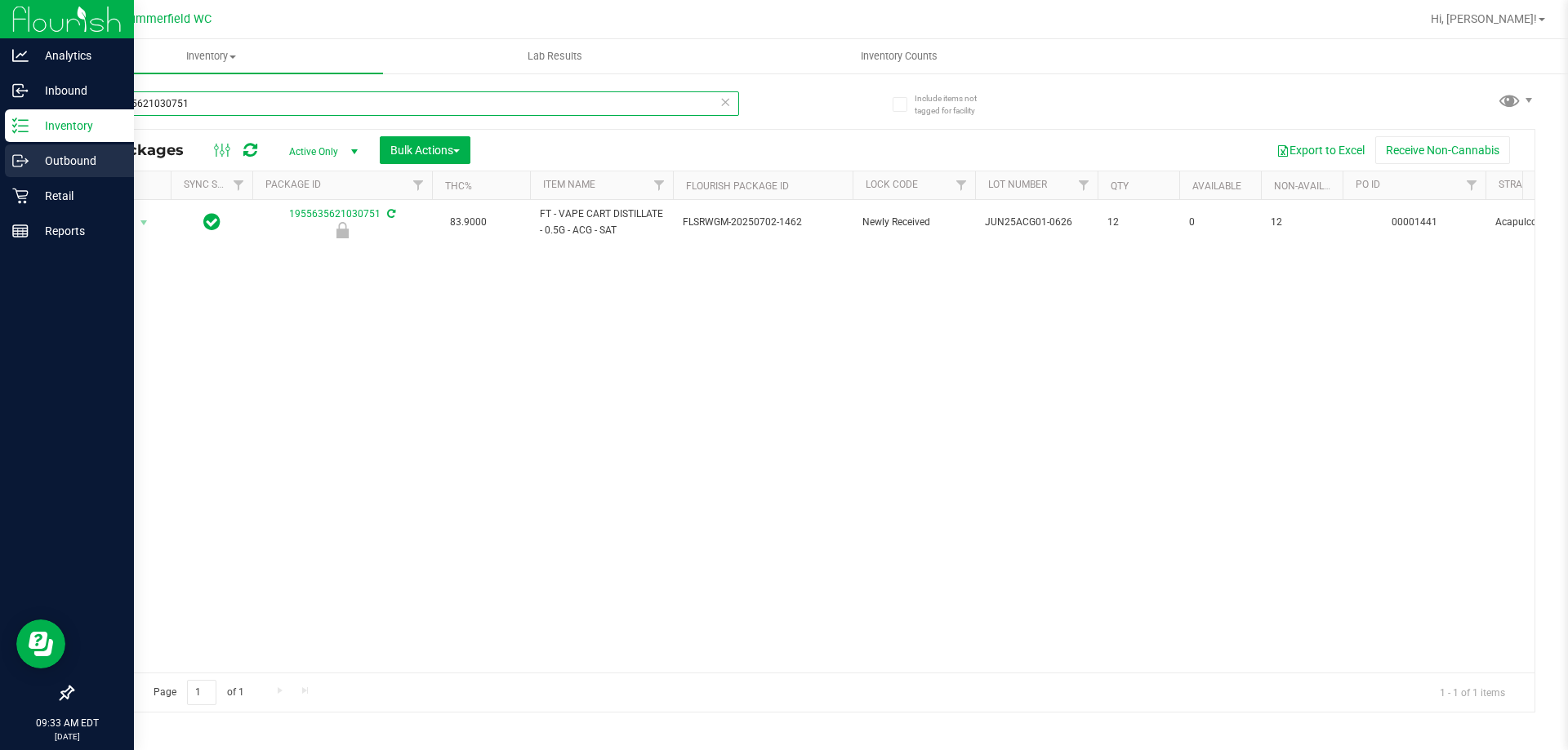
drag, startPoint x: 130, startPoint y: 114, endPoint x: 0, endPoint y: 158, distance: 137.2
click at [0, 152] on div "Analytics Inbound Inventory Outbound Retail Reports 09:33 AM EDT [DATE] 08/25 […" at bounding box center [784, 375] width 1568 height 750
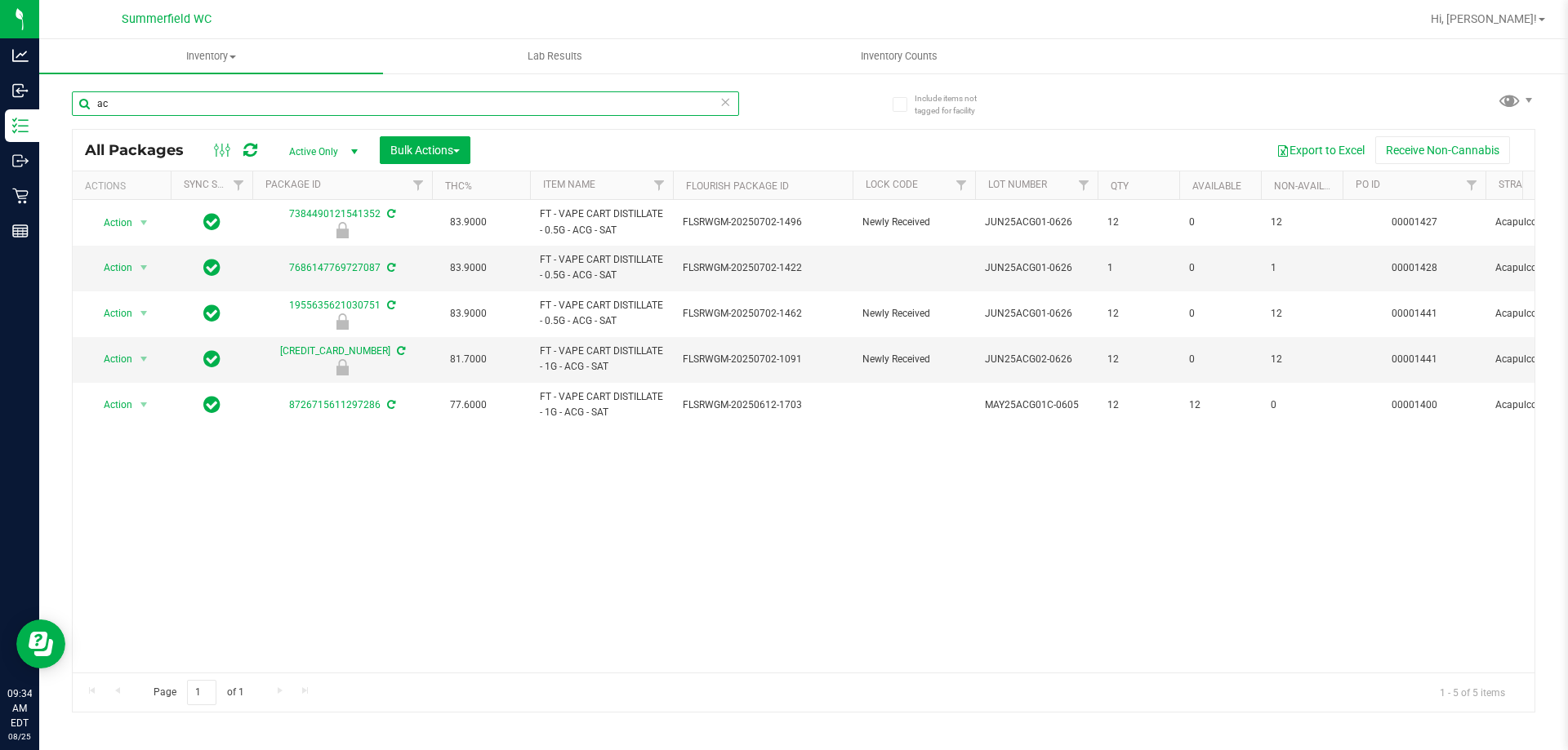
type input "a"
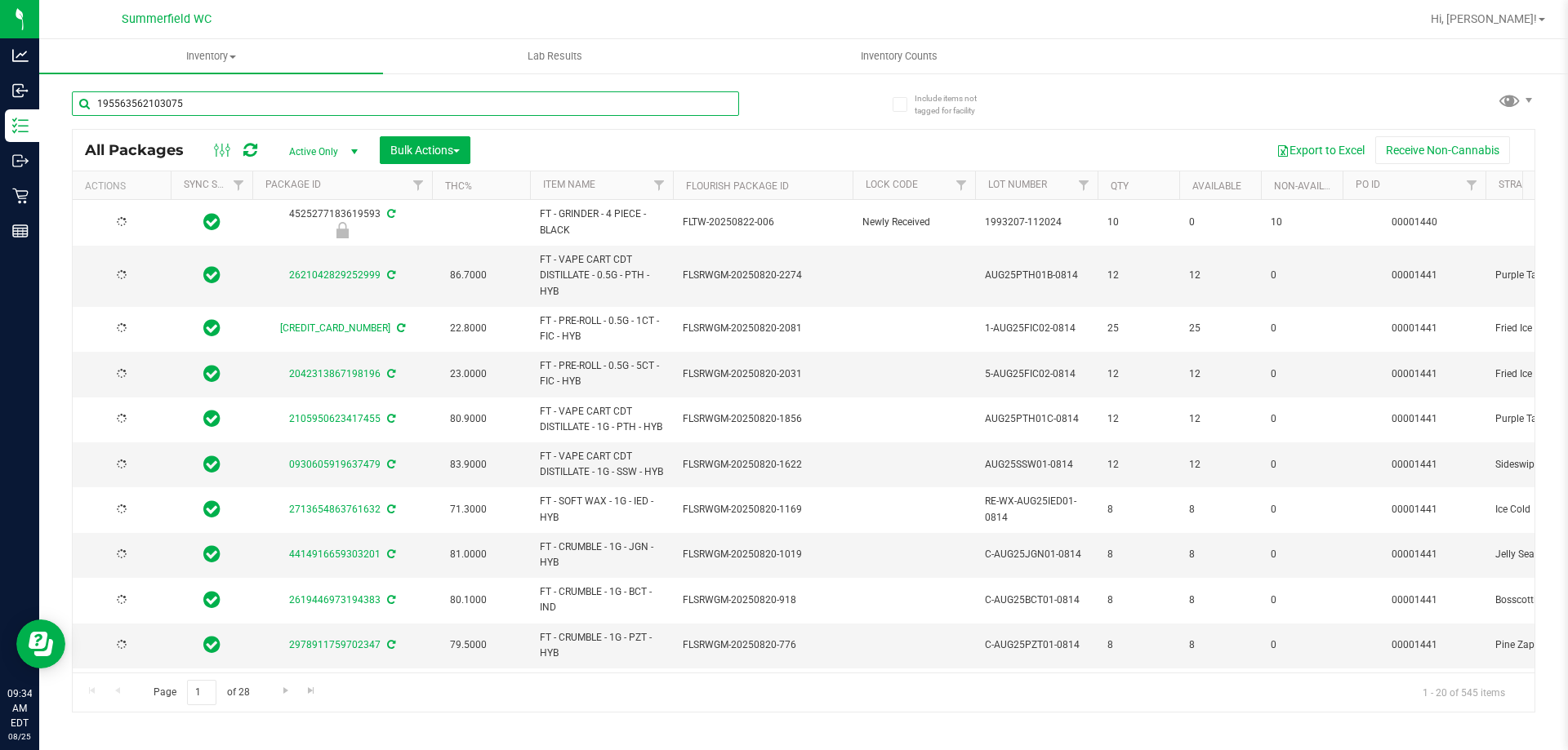
type input "1955635621030751"
type input "[DATE]"
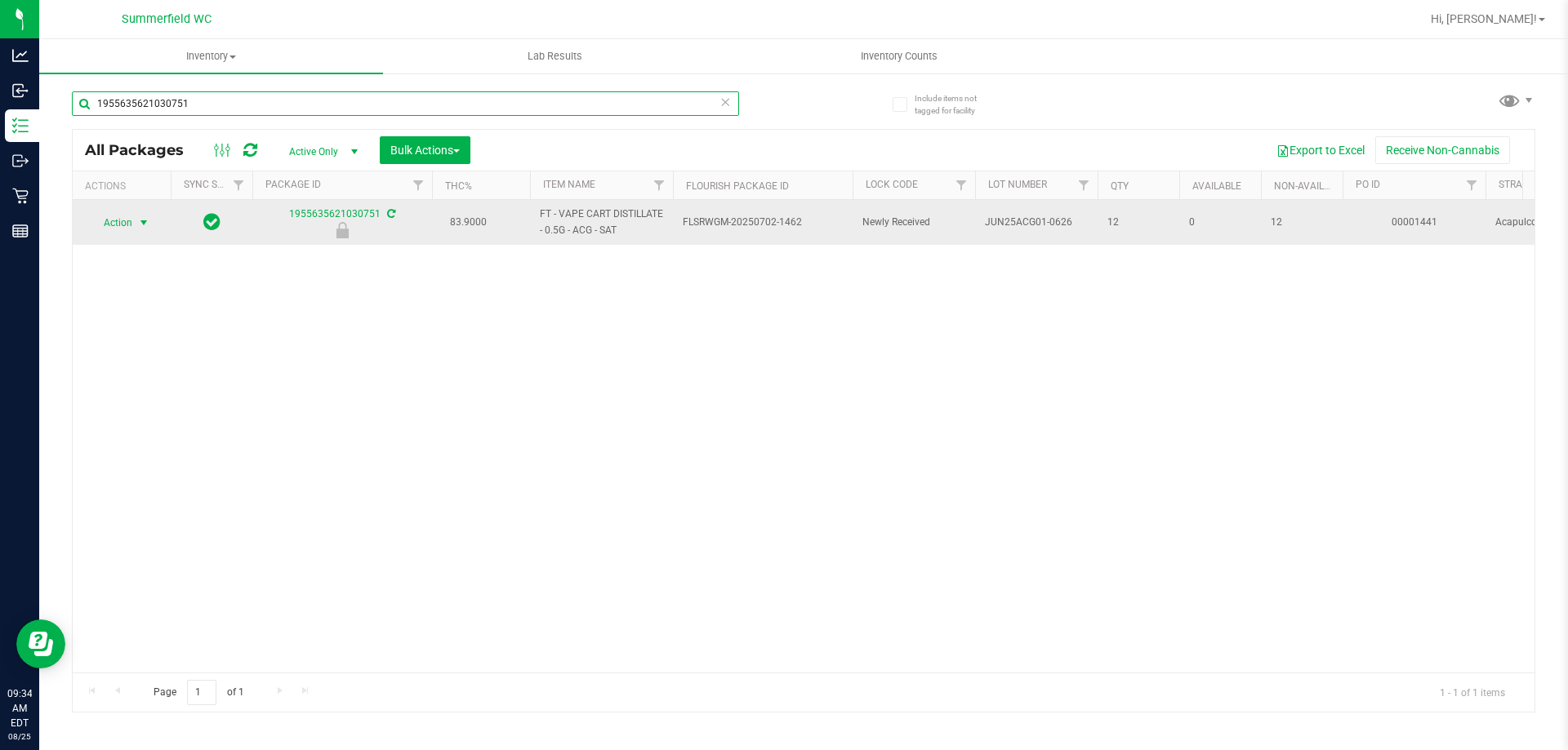
type input "1955635621030751"
click at [146, 222] on span "select" at bounding box center [144, 223] width 13 height 13
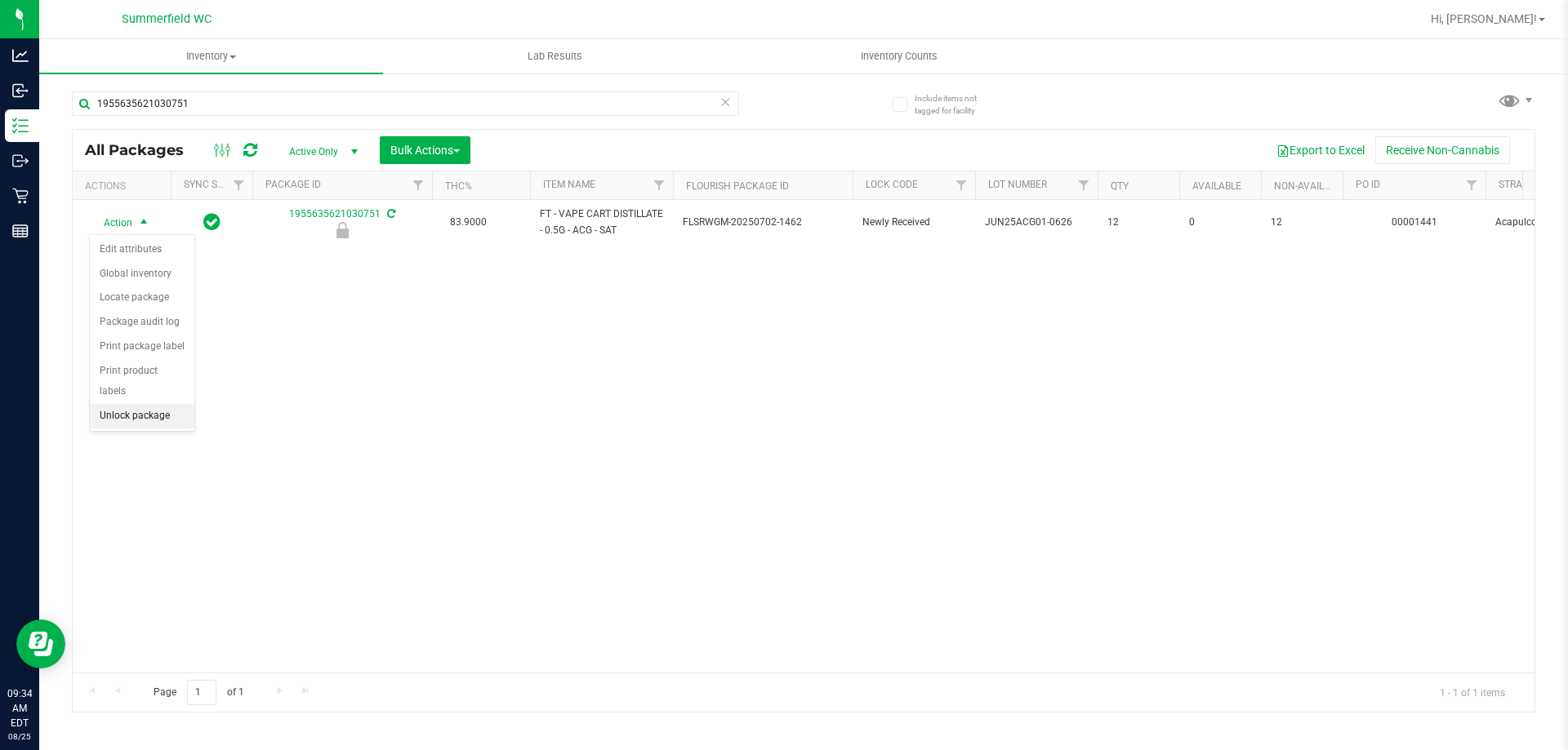
click at [153, 405] on li "Unlock package" at bounding box center [142, 416] width 105 height 24
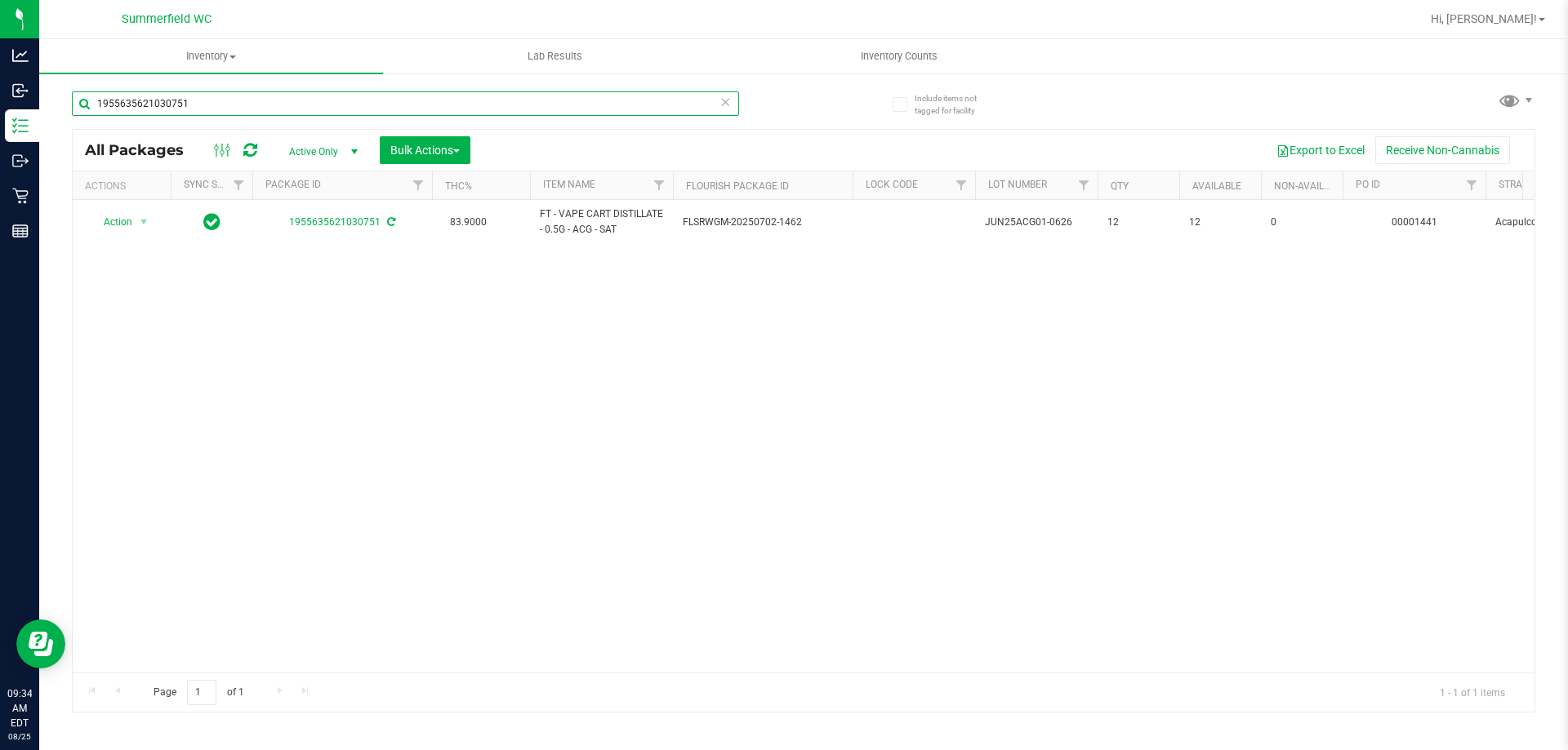
click at [301, 111] on input "1955635621030751" at bounding box center [405, 103] width 667 height 24
type input "9269613330811862"
click at [139, 218] on span "select" at bounding box center [144, 223] width 13 height 13
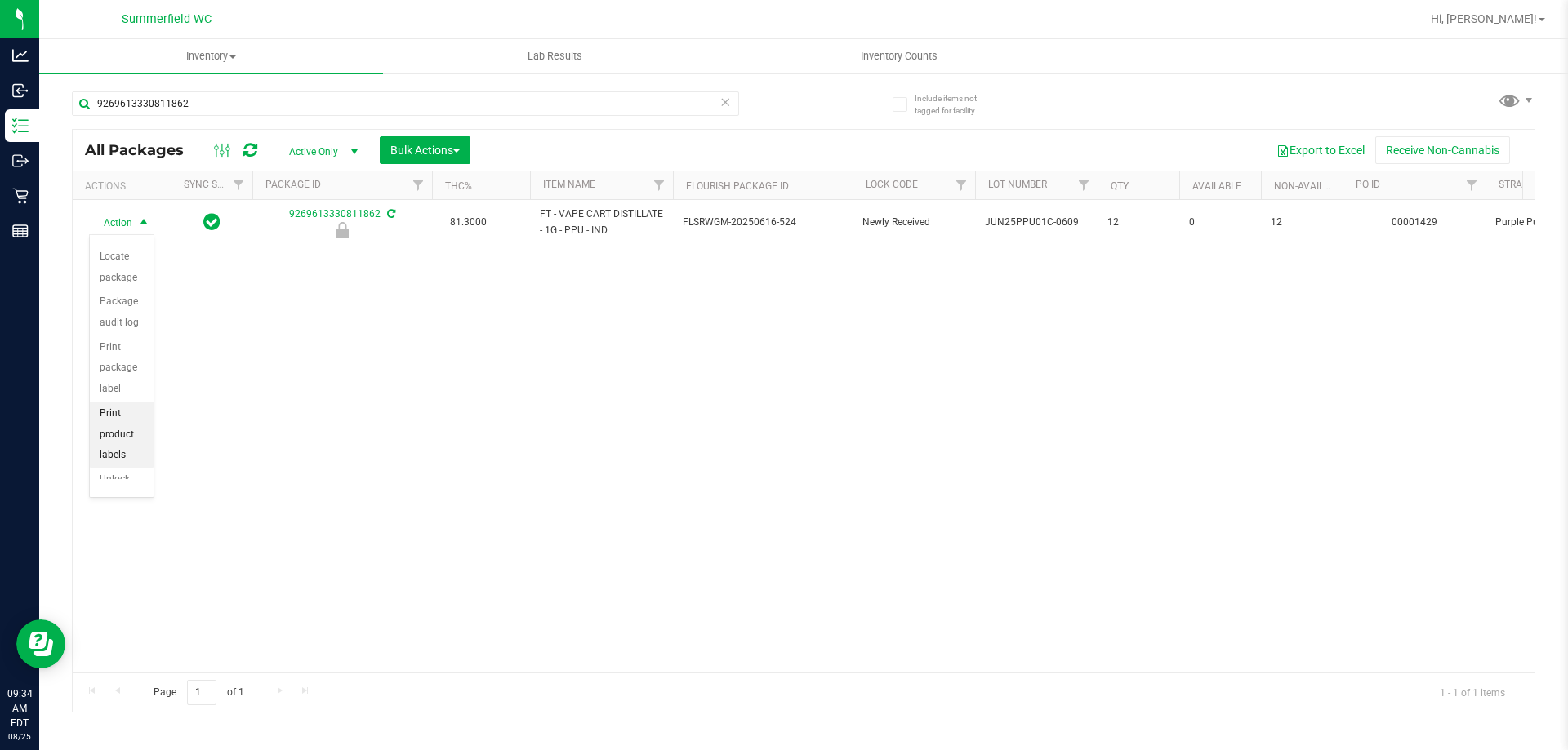
scroll to position [117, 0]
click at [127, 470] on li "Unlock package" at bounding box center [122, 456] width 64 height 45
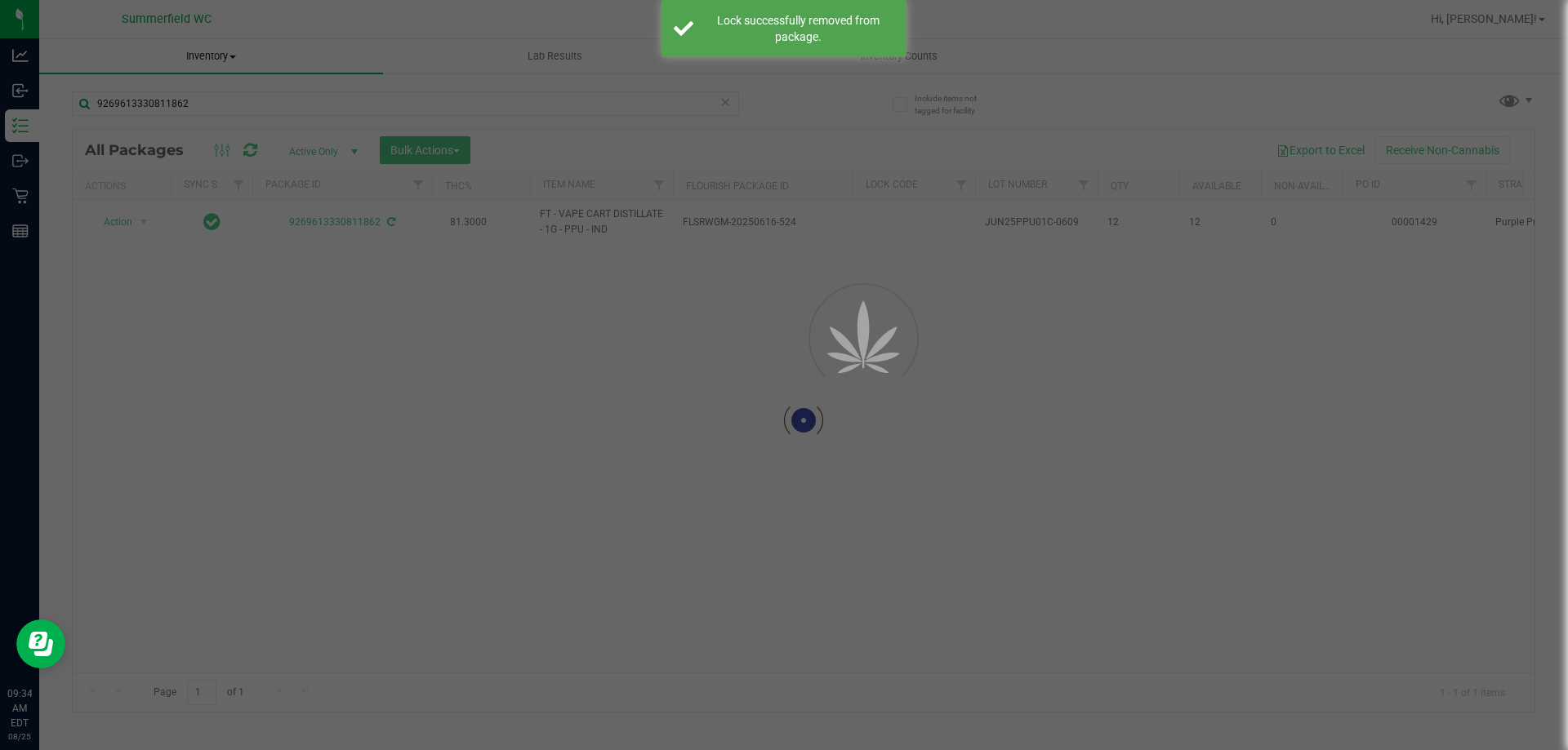
drag, startPoint x: 729, startPoint y: 415, endPoint x: 270, endPoint y: 57, distance: 582.1
click at [723, 413] on div at bounding box center [804, 420] width 1462 height 582
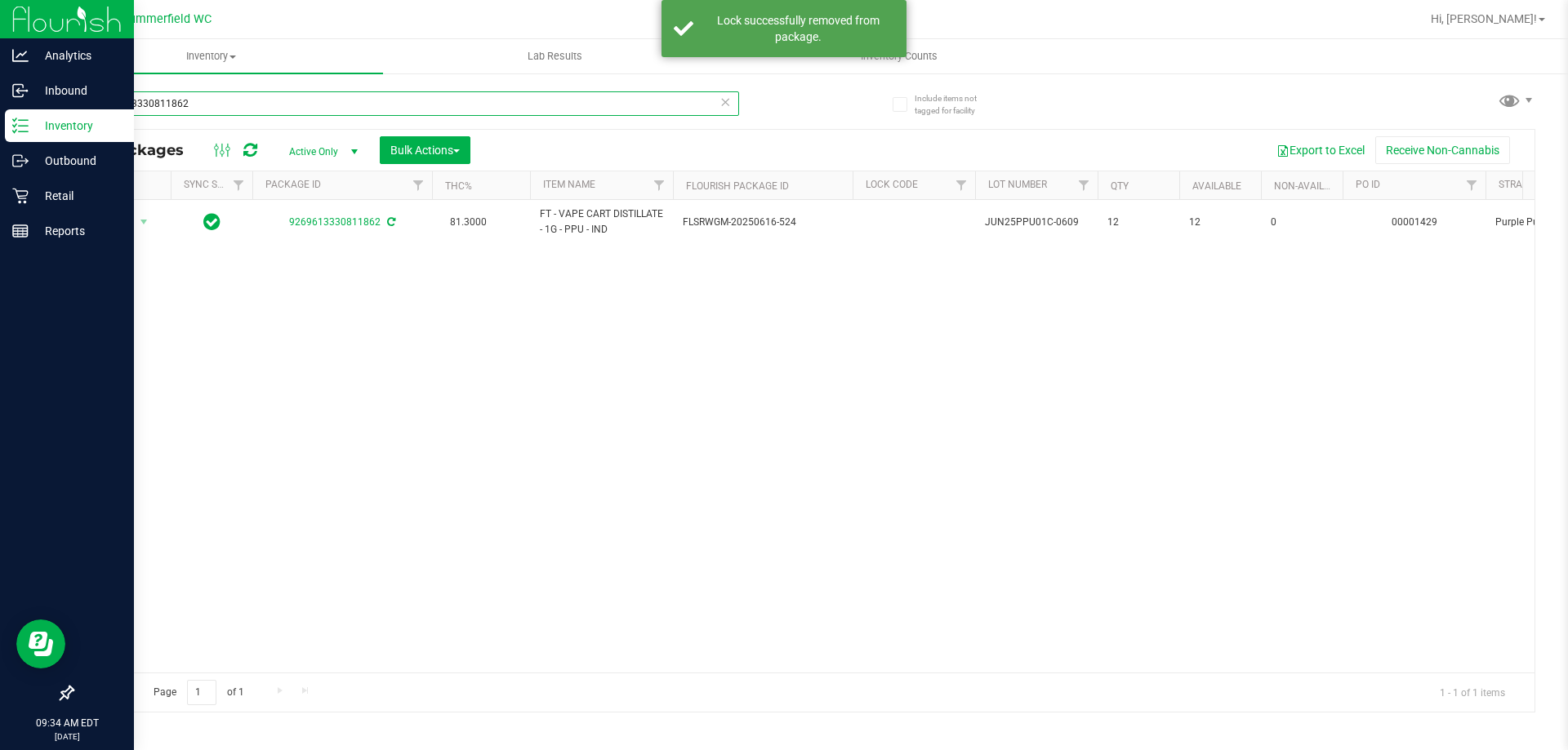
drag, startPoint x: 200, startPoint y: 98, endPoint x: 0, endPoint y: 135, distance: 203.4
click at [0, 135] on div "Analytics Inbound Inventory Outbound Retail Reports 09:34 AM EDT [DATE] 08/25 […" at bounding box center [784, 375] width 1568 height 750
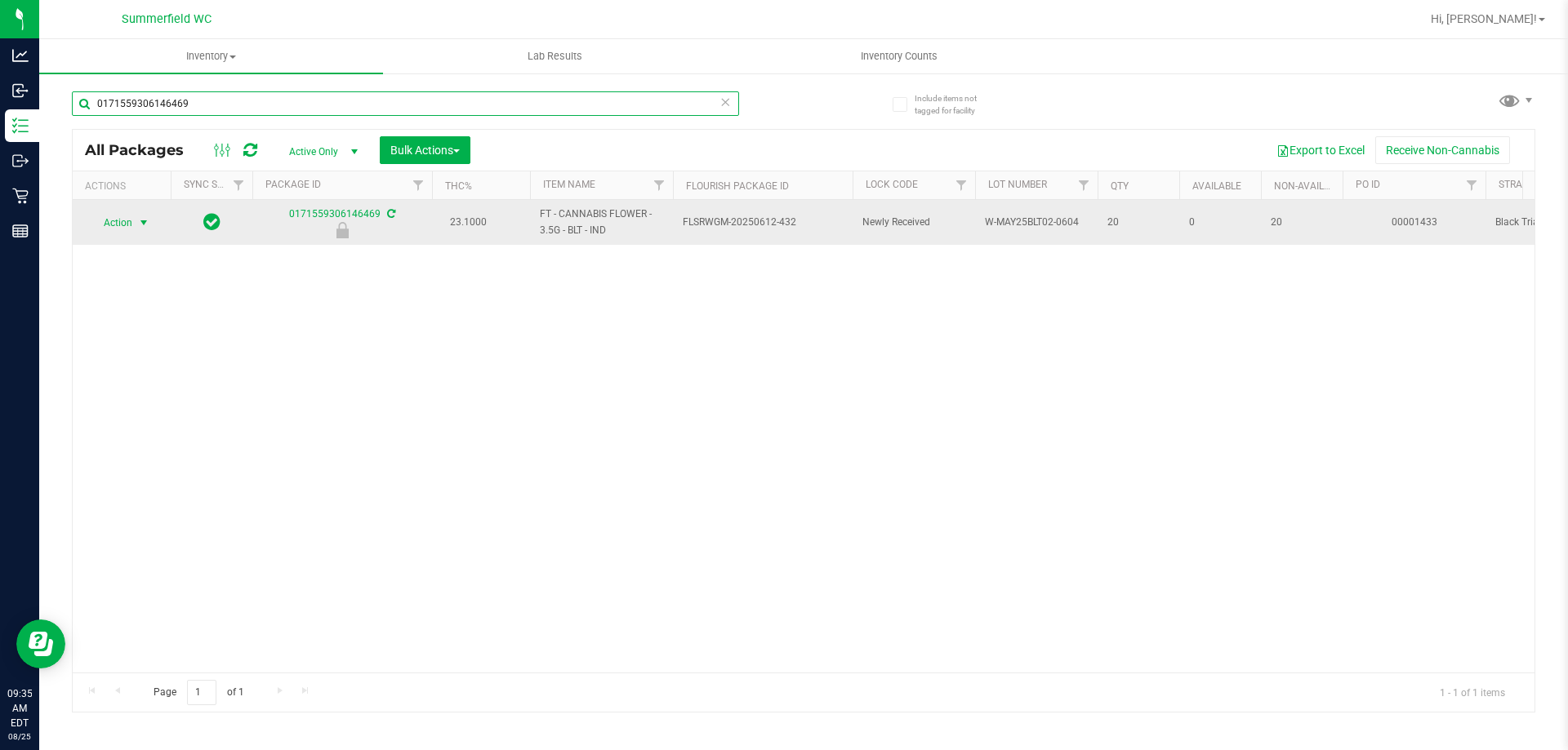
type input "0171559306146469"
click at [138, 225] on span "select" at bounding box center [144, 223] width 13 height 13
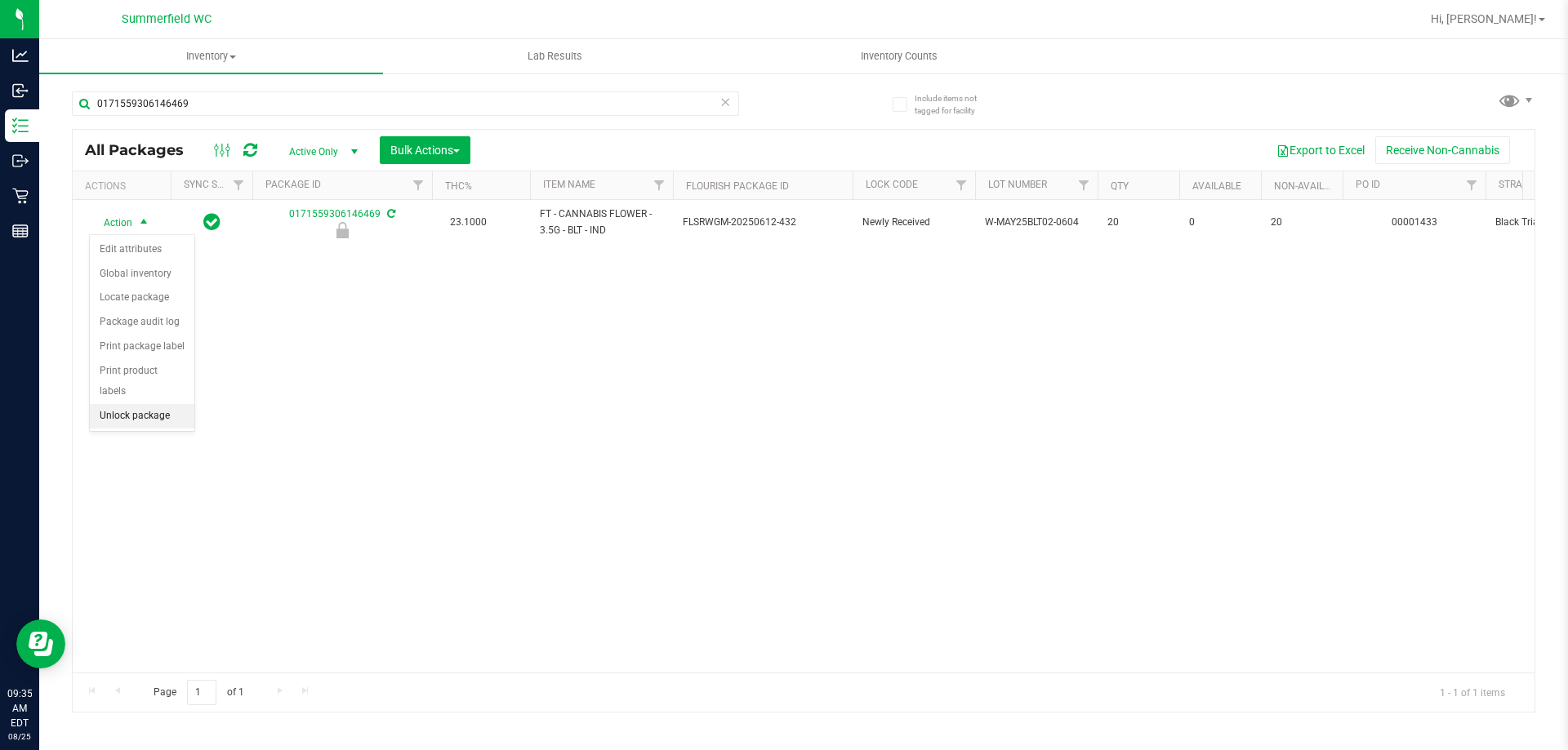
click at [122, 405] on li "Unlock package" at bounding box center [142, 416] width 105 height 24
click at [241, 89] on div "0171559306146469" at bounding box center [437, 102] width 732 height 52
click at [241, 89] on div "0171559306146469" at bounding box center [437, 102] width 732 height 52
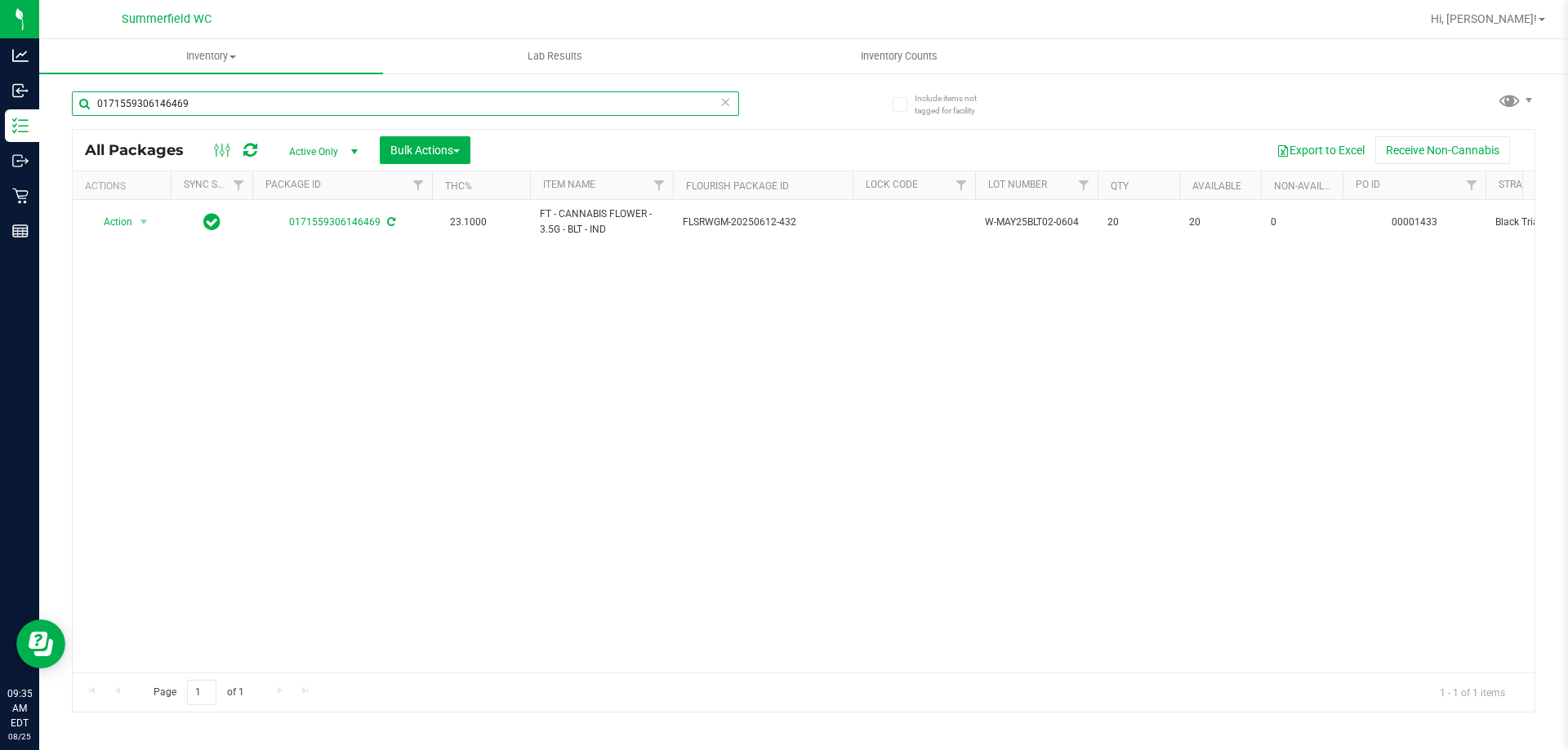
click at [241, 100] on input "0171559306146469" at bounding box center [405, 103] width 667 height 24
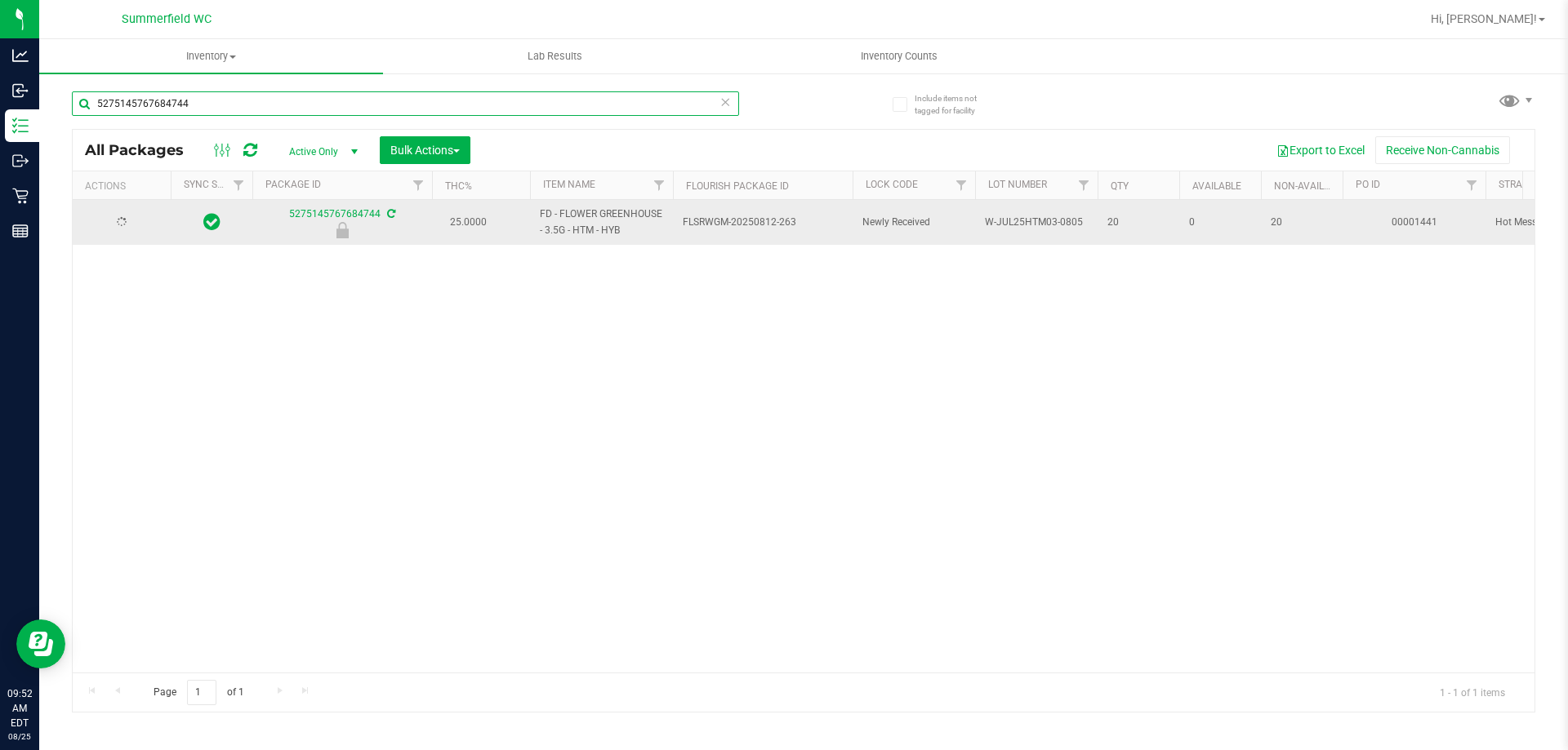
type input "5275145767684744"
click at [148, 221] on span "select" at bounding box center [144, 223] width 13 height 13
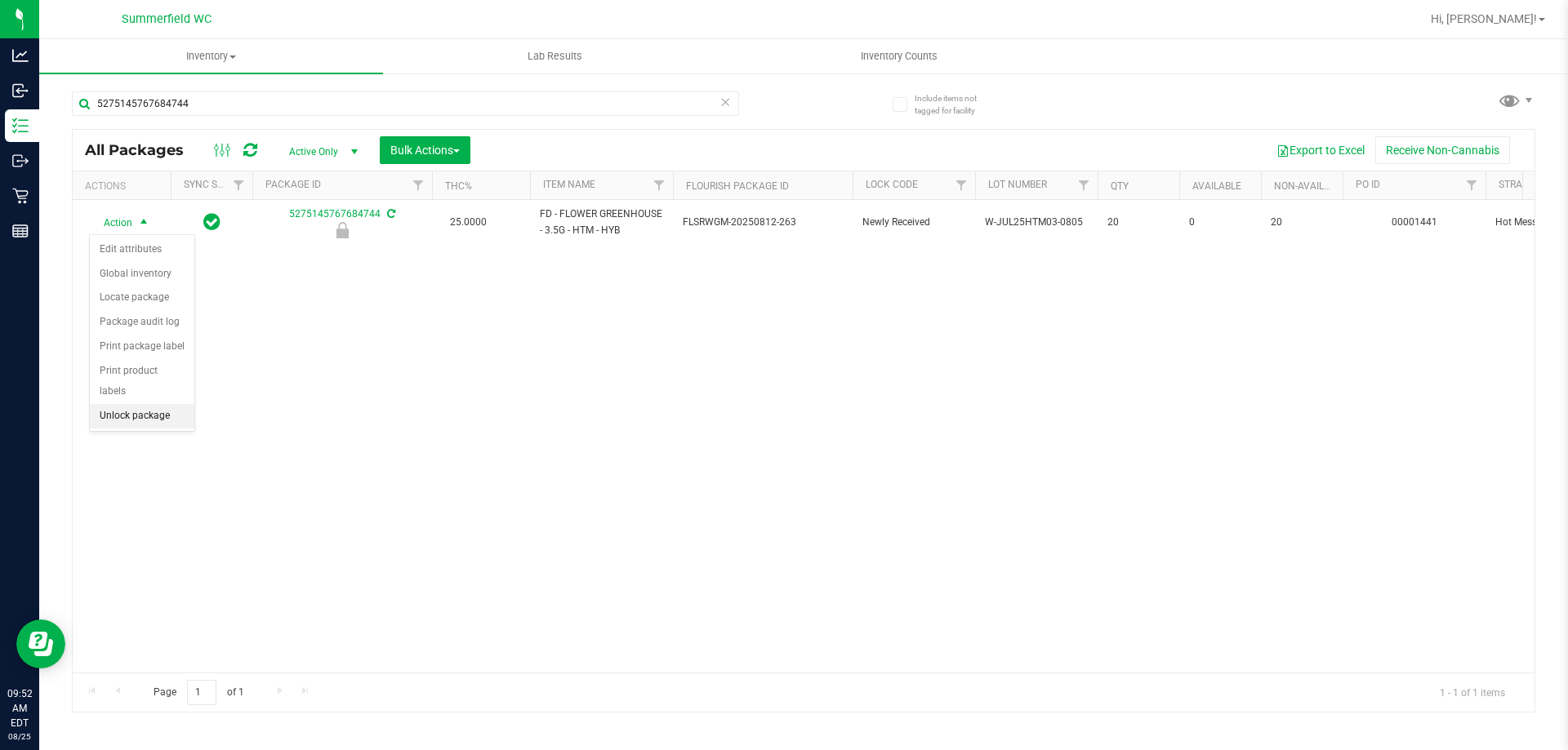
click at [162, 405] on li "Unlock package" at bounding box center [142, 416] width 105 height 24
